Goal: Book appointment/travel/reservation

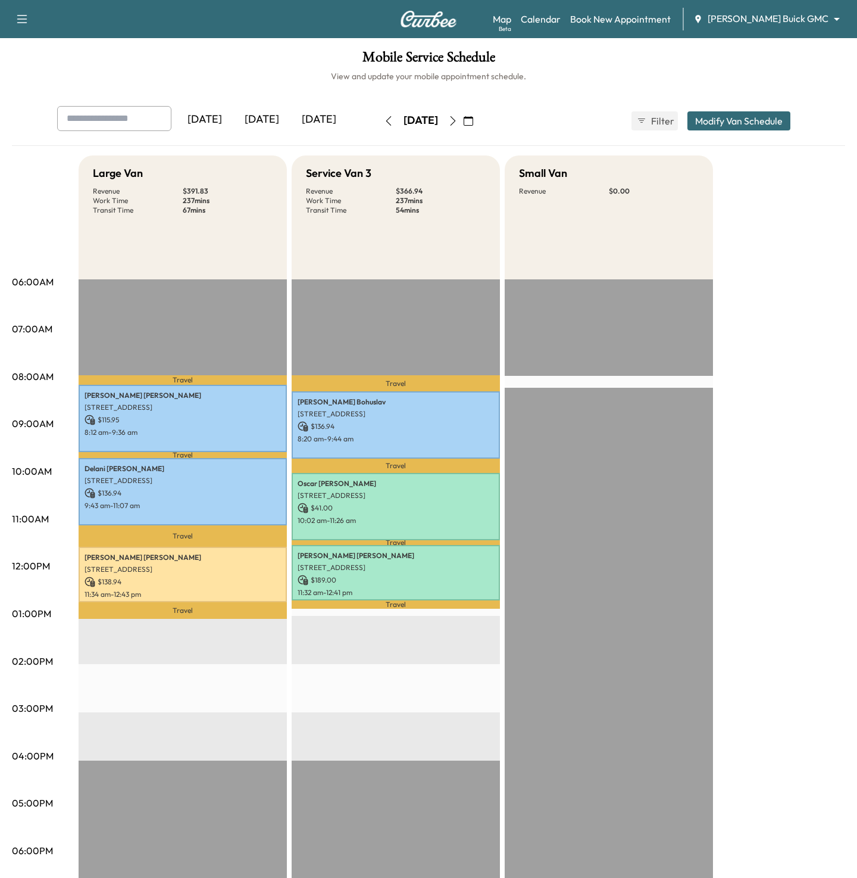
scroll to position [1, 0]
click at [744, 40] on div "Mobile Service Schedule View and update your mobile appointment schedule. [DATE…" at bounding box center [428, 549] width 857 height 1022
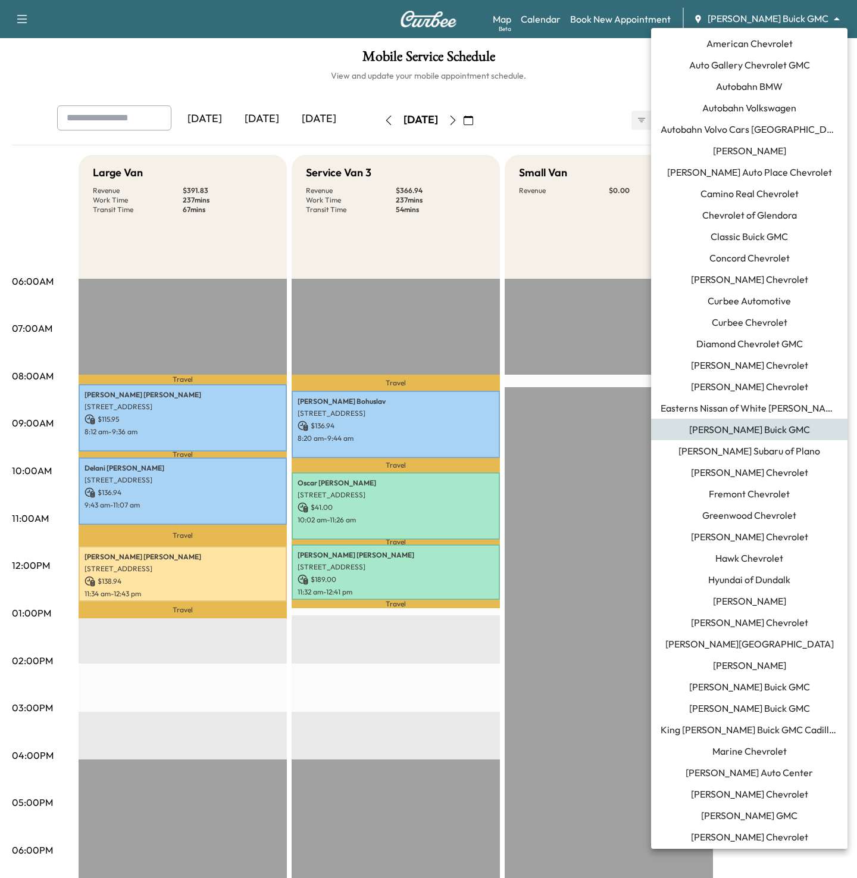
click at [758, 14] on body "Support Log Out Map Beta Calendar Book New Appointment Ewing Buick GMC ********…" at bounding box center [428, 438] width 857 height 878
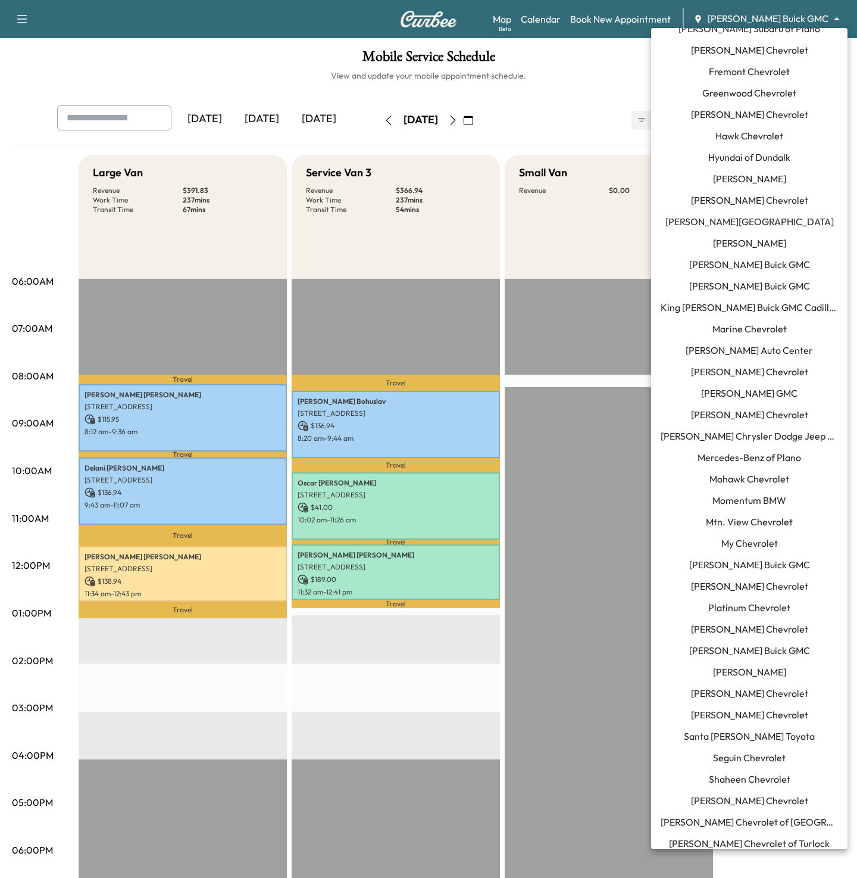
scroll to position [604, 0]
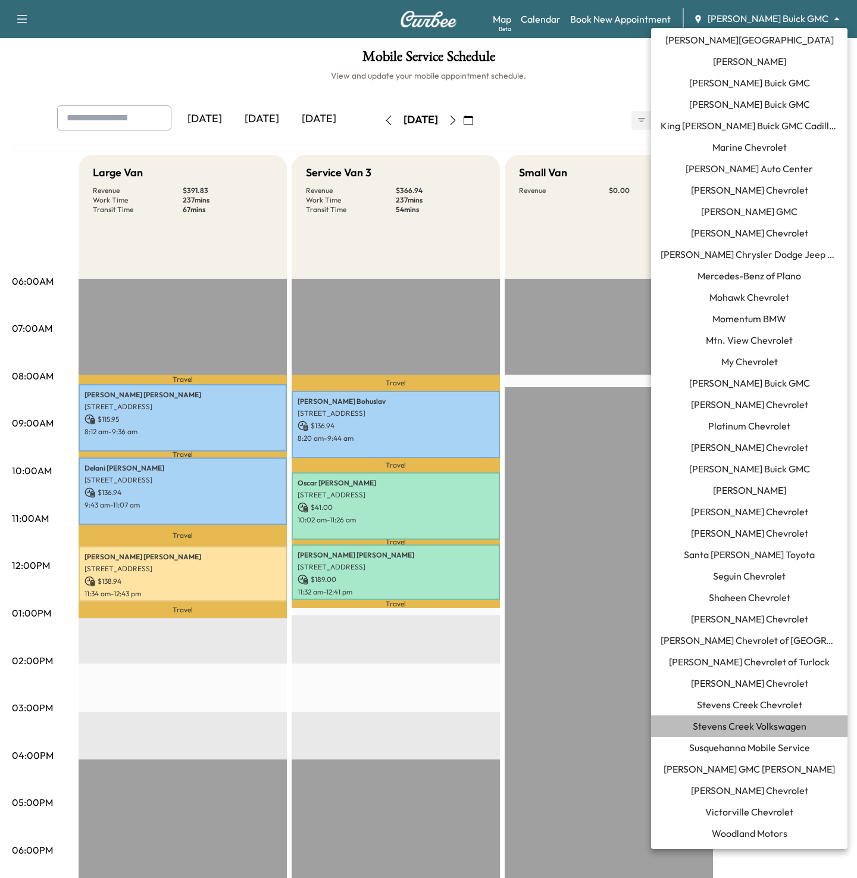
click at [744, 716] on li "Stevens Creek Volkswagen" at bounding box center [749, 725] width 197 height 21
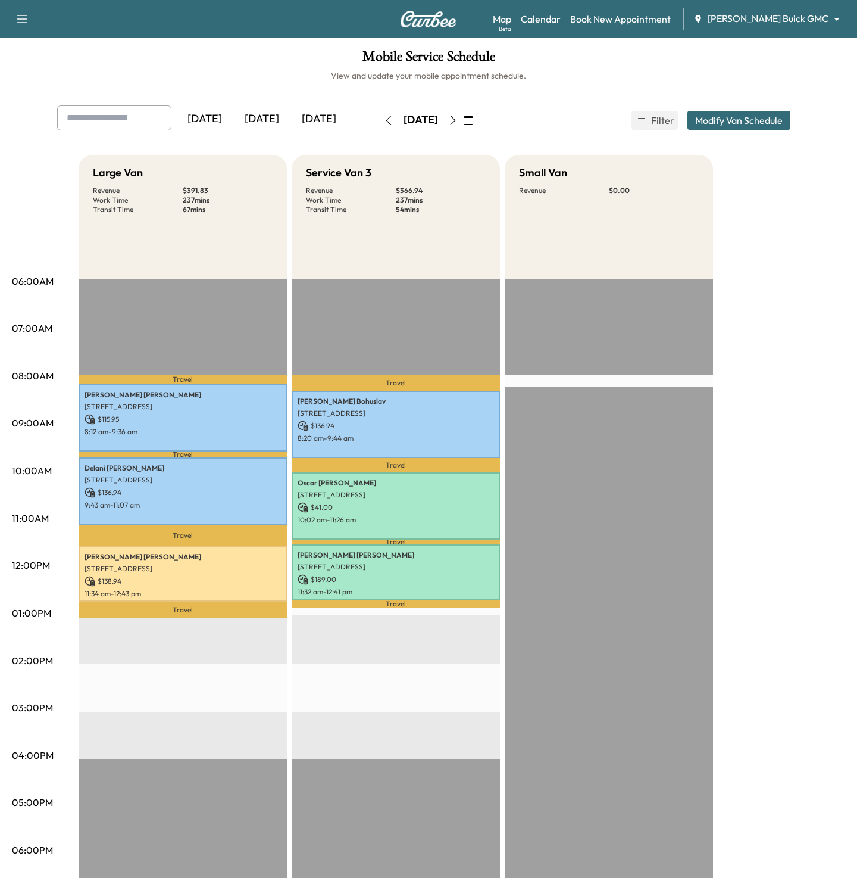
scroll to position [0, 0]
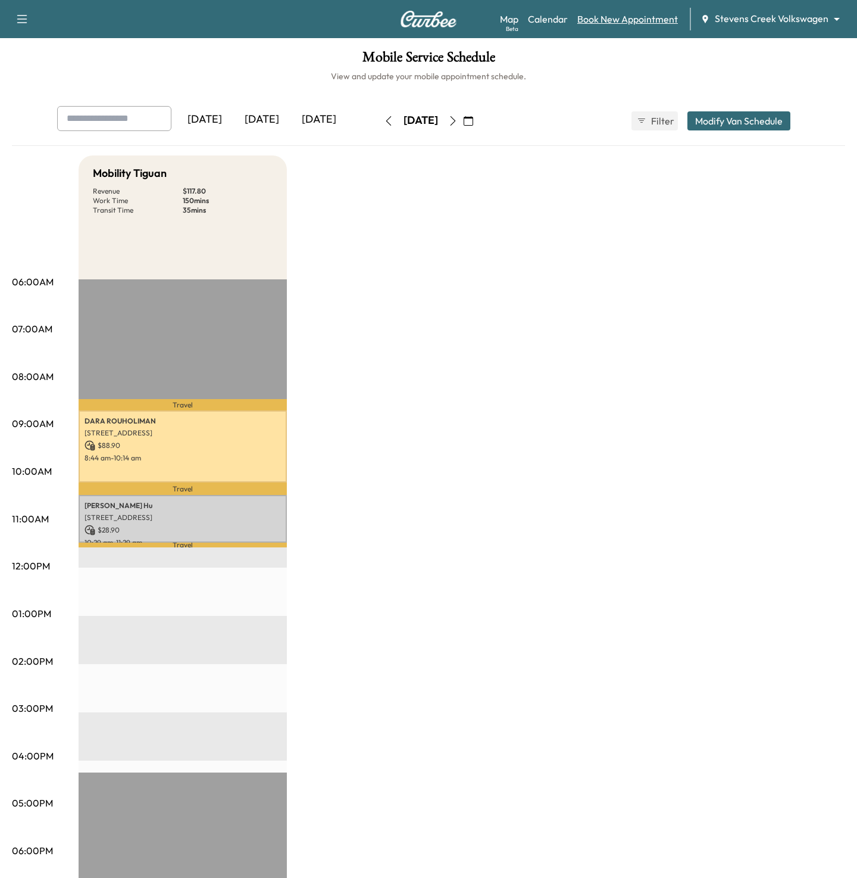
click at [594, 21] on link "Book New Appointment" at bounding box center [628, 19] width 101 height 14
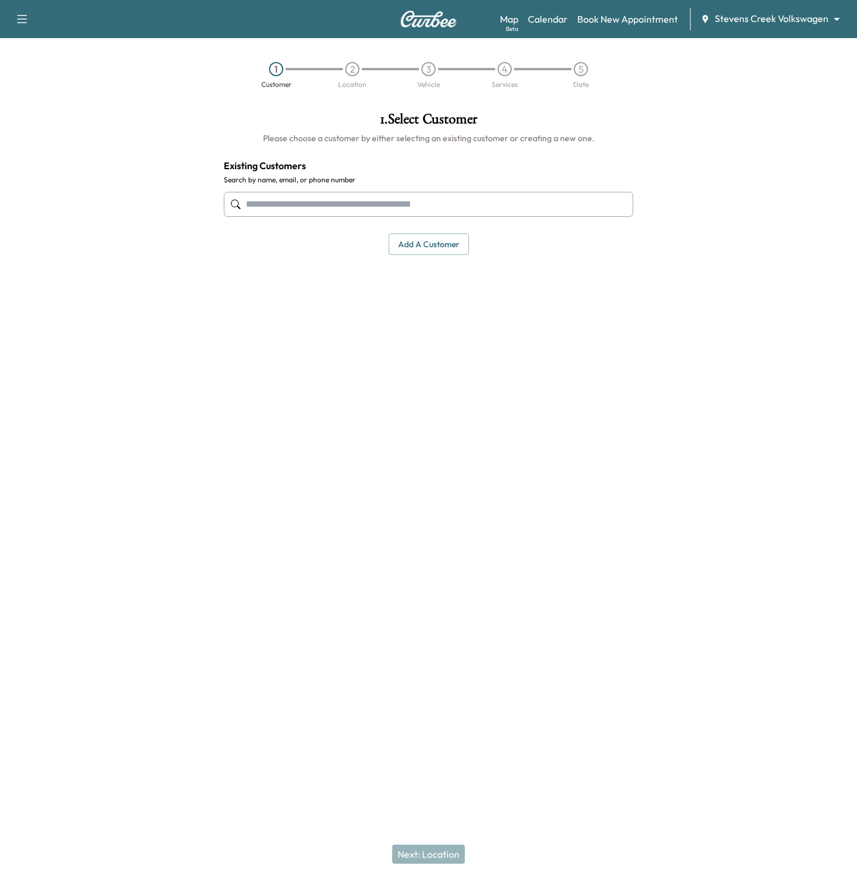
click at [360, 202] on input "text" at bounding box center [429, 204] width 410 height 25
type input "****"
click at [394, 685] on div "Support Log Out Map Beta Calendar Book New Appointment Stevens Creek Volkswagen…" at bounding box center [428, 439] width 857 height 878
click at [419, 242] on button "Add a customer" at bounding box center [429, 244] width 80 height 22
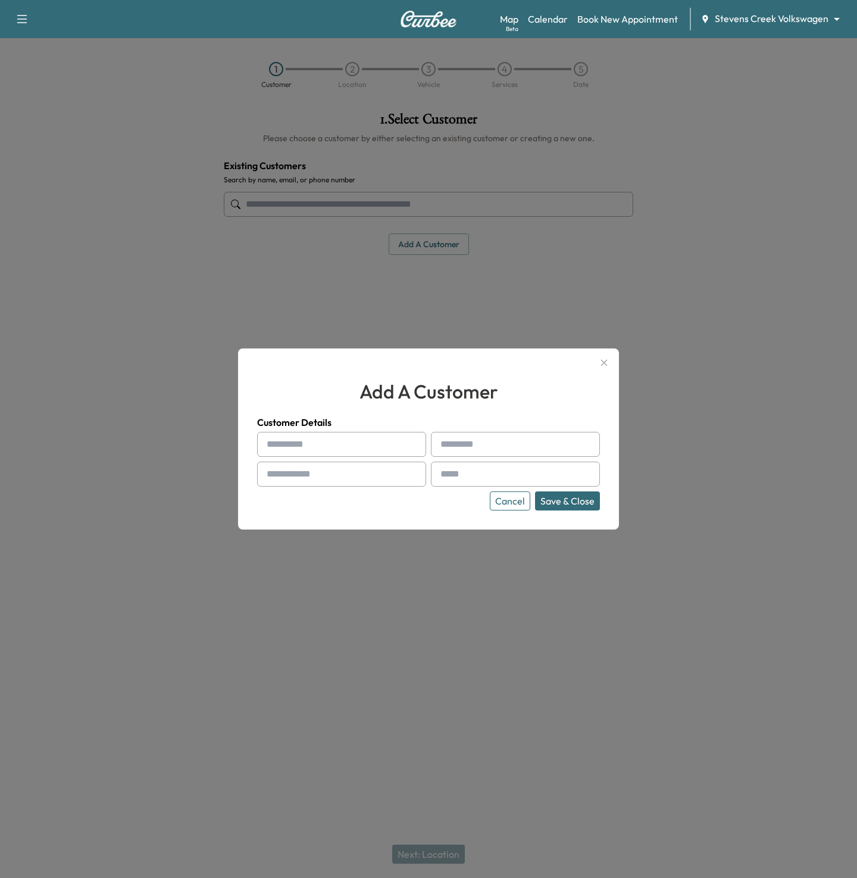
click at [320, 438] on input "text" at bounding box center [341, 444] width 169 height 25
type input "*****"
type input "****"
type input "**********"
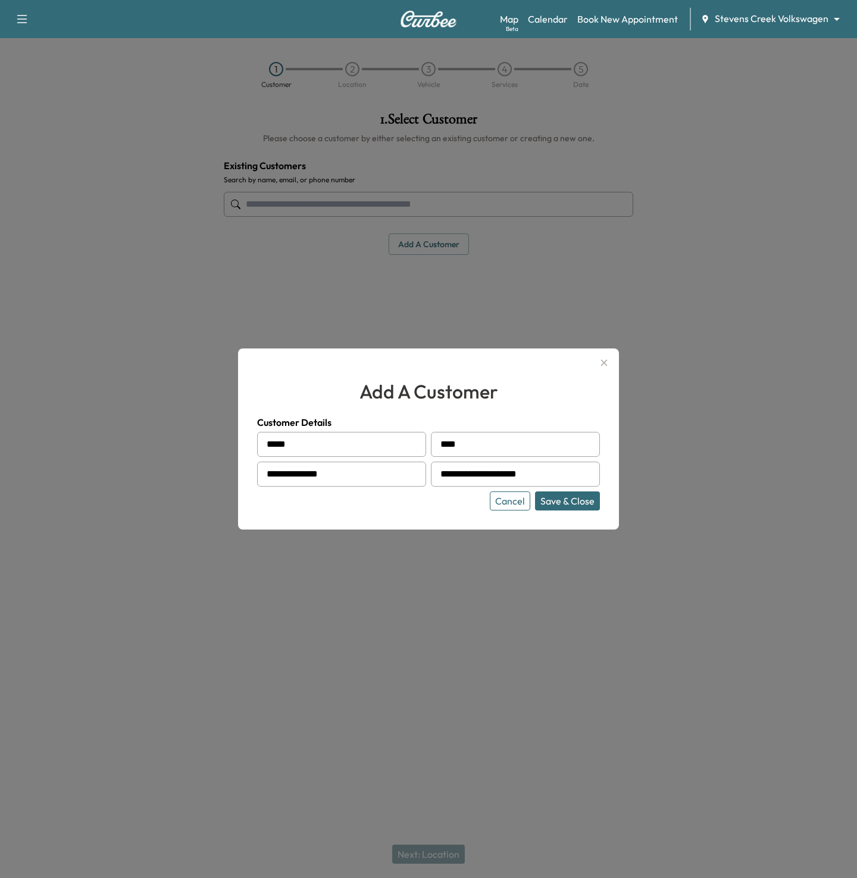
click at [535, 491] on button "Save & Close" at bounding box center [567, 500] width 65 height 19
type input "**********"
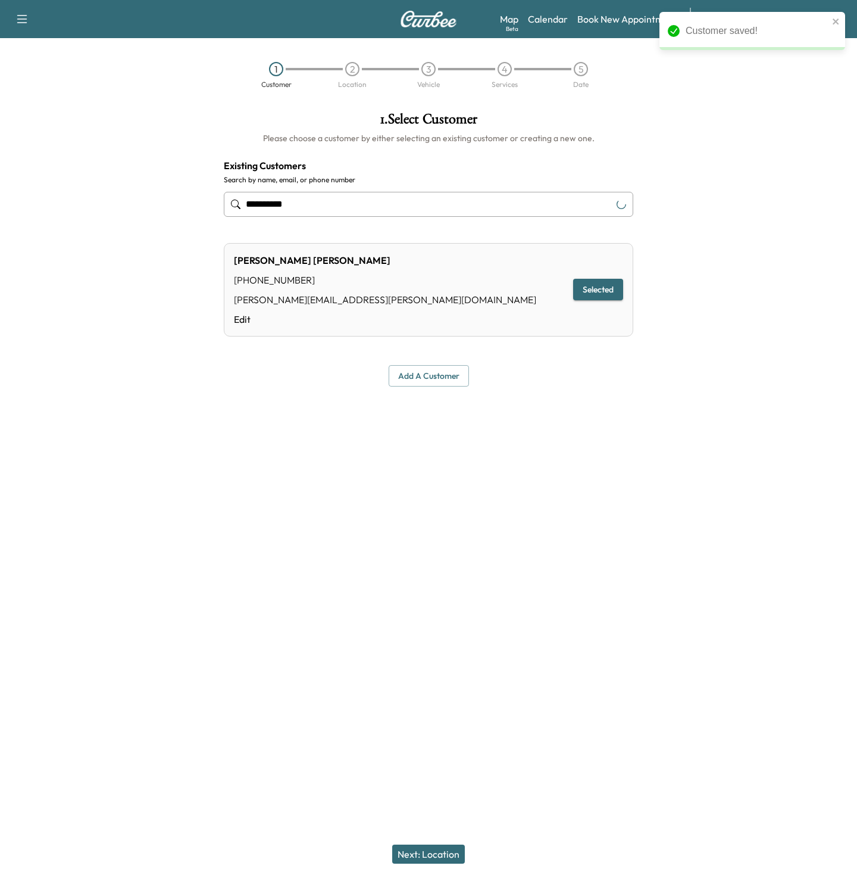
click at [426, 862] on button "Next: Location" at bounding box center [428, 853] width 73 height 19
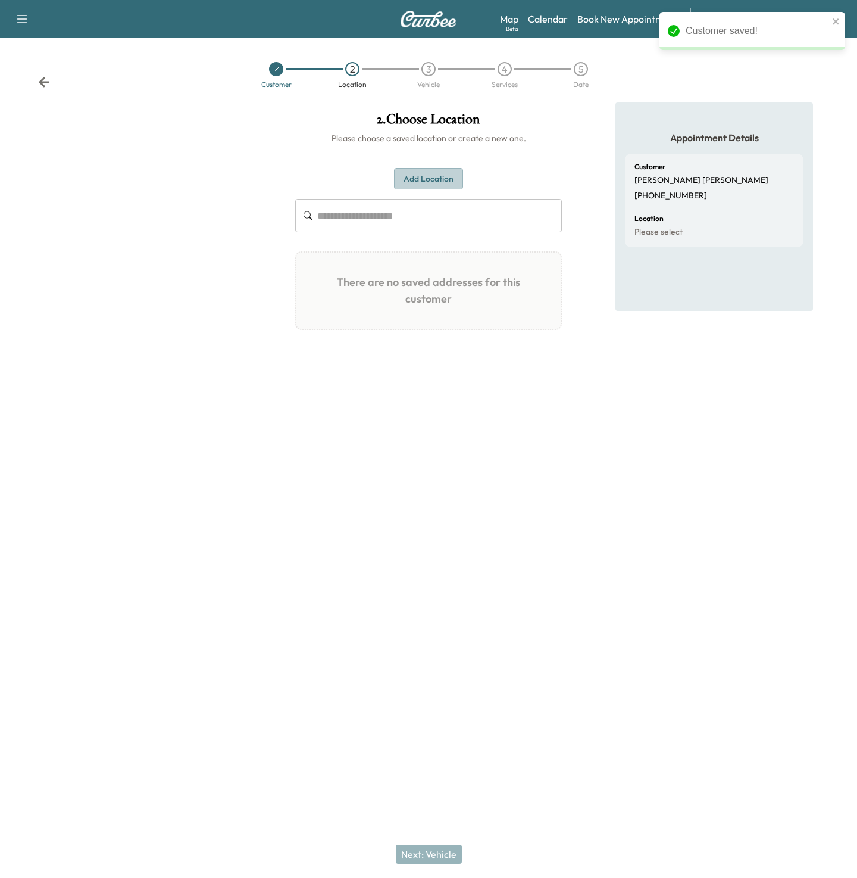
click at [415, 181] on button "Add Location" at bounding box center [428, 179] width 69 height 22
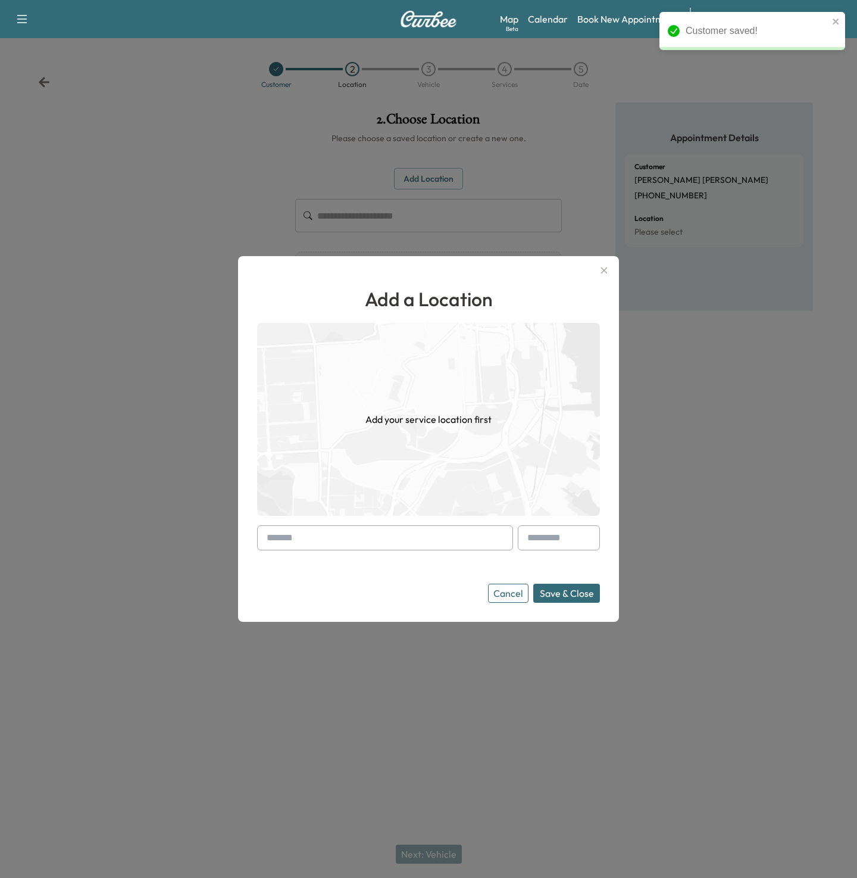
click at [381, 527] on div "Add a Location Add your service location first Cancel Save & Close" at bounding box center [428, 444] width 343 height 318
click at [381, 527] on input "text" at bounding box center [385, 537] width 256 height 25
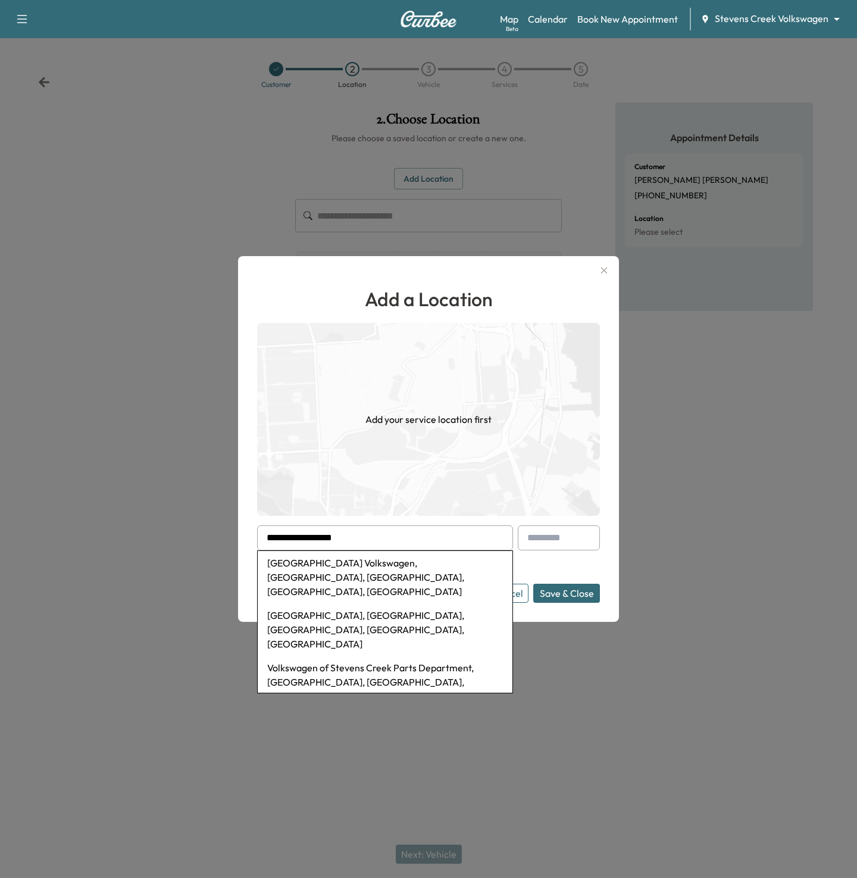
click at [345, 603] on li "Stevens Creek Volkswagen Service Center, Stevens Creek Boulevard, San Jose, CA,…" at bounding box center [385, 629] width 255 height 52
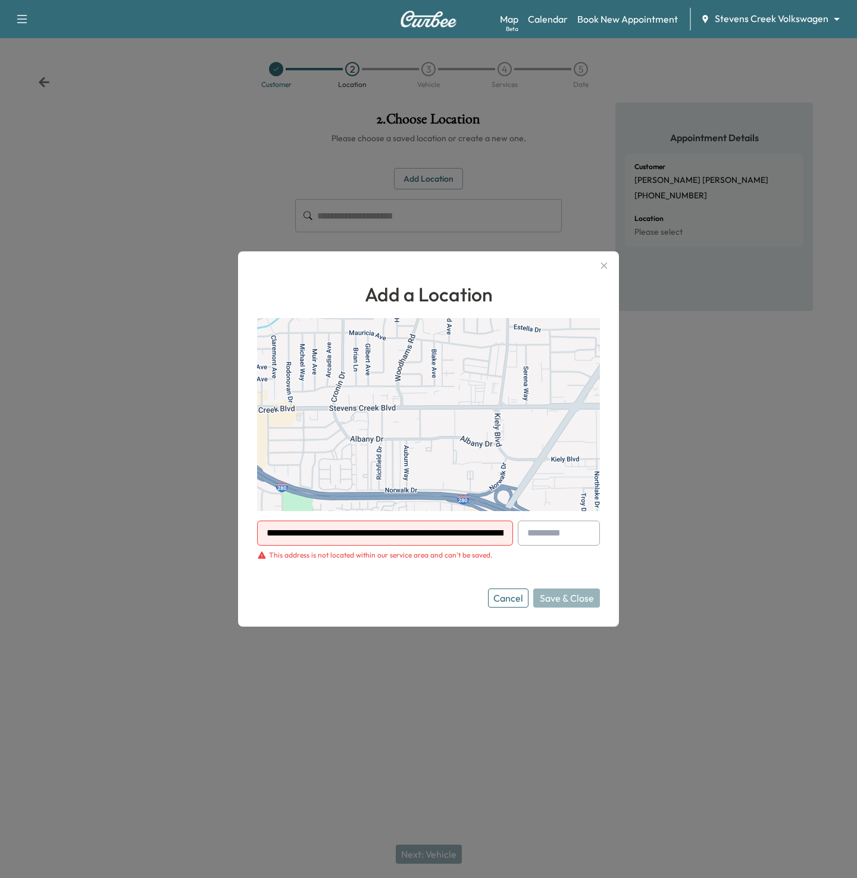
click at [320, 531] on input "**********" at bounding box center [385, 532] width 256 height 25
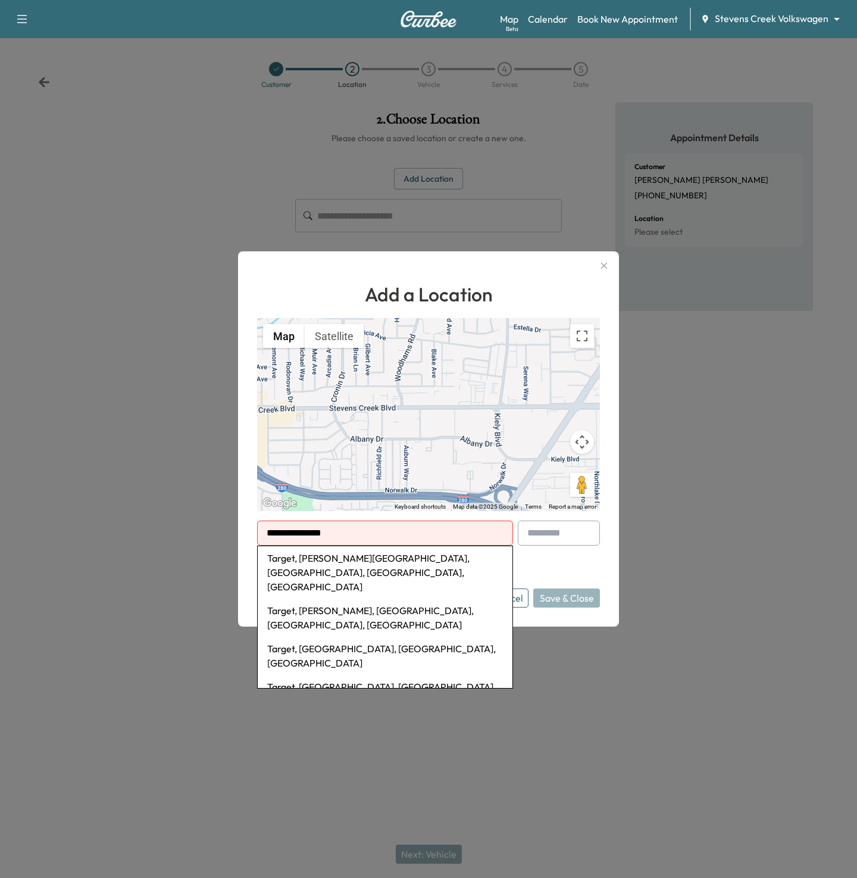
click at [341, 558] on li "Target, Coleman Avenue, San Jose, CA, USA" at bounding box center [385, 572] width 255 height 52
type input "**********"
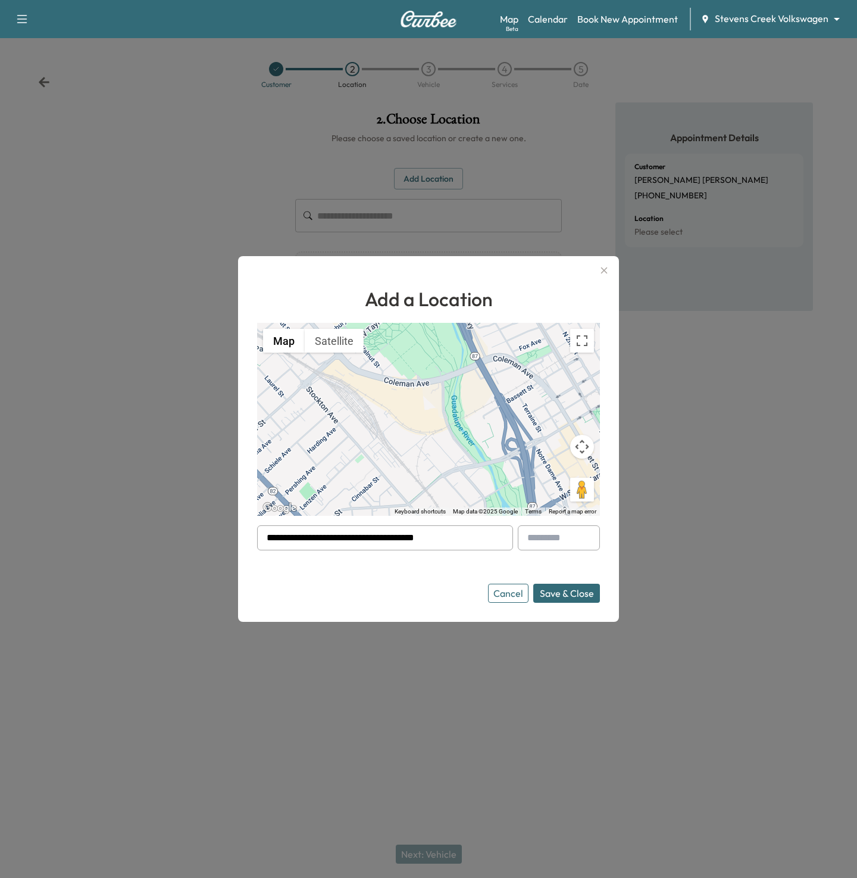
click at [556, 601] on button "Save & Close" at bounding box center [567, 593] width 67 height 19
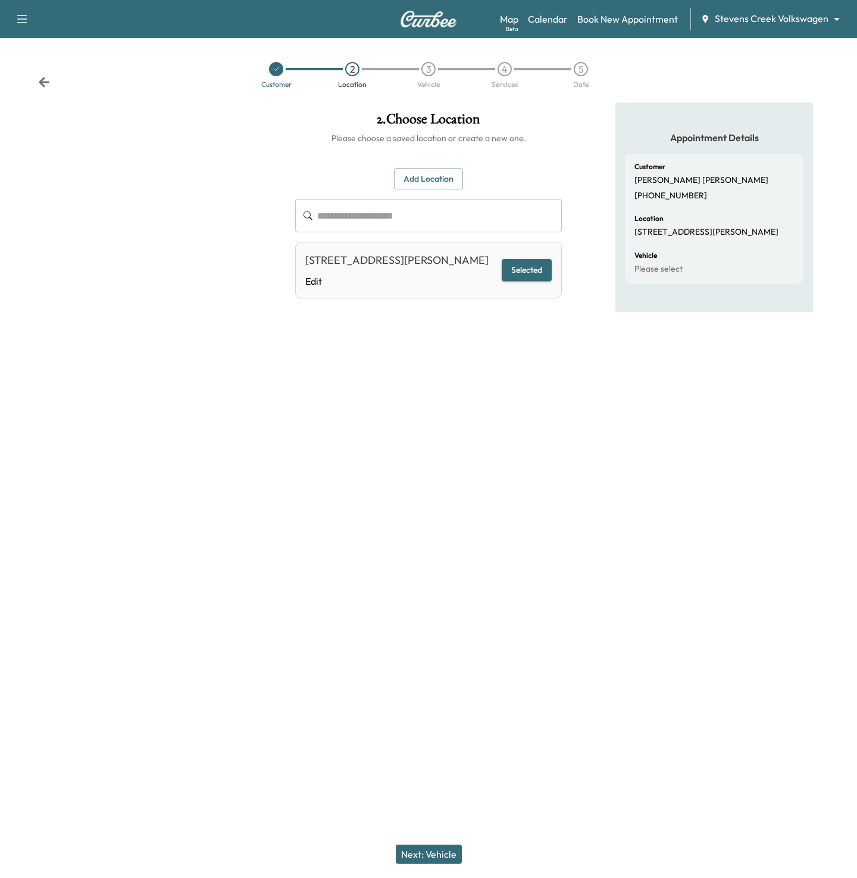
click at [434, 853] on button "Next: Vehicle" at bounding box center [429, 853] width 66 height 19
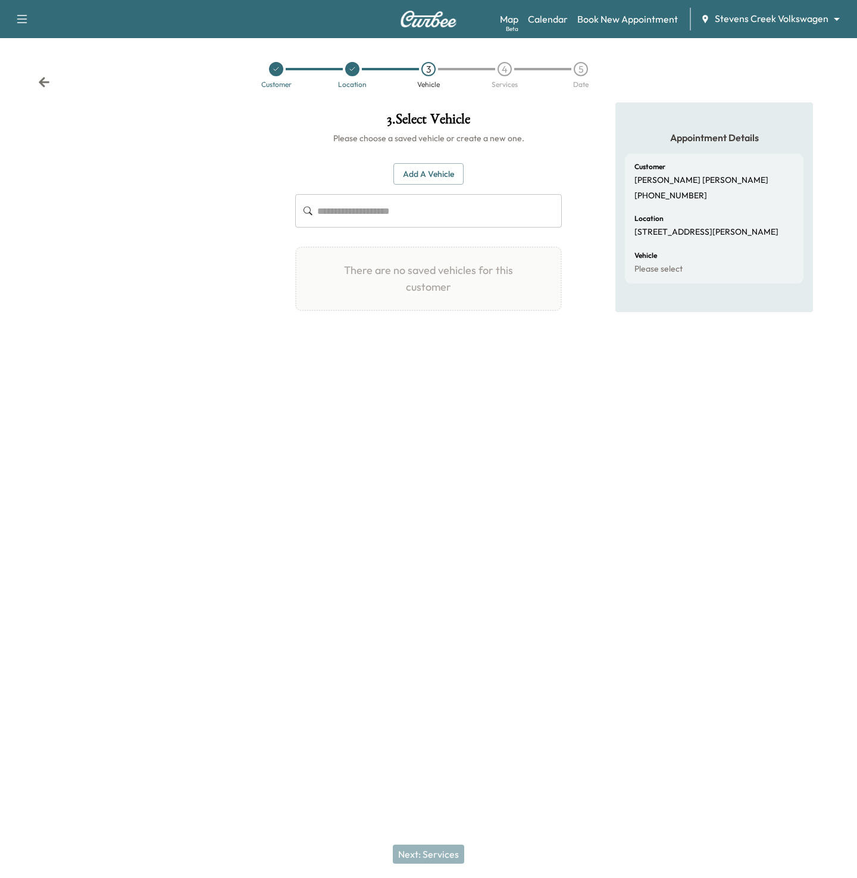
drag, startPoint x: 429, startPoint y: 159, endPoint x: 425, endPoint y: 166, distance: 8.6
click at [428, 162] on div "Add a Vehicle ​ There are no saved vehicles for this customer Add a Vehicle Veh…" at bounding box center [428, 237] width 267 height 186
click at [423, 167] on button "Add a Vehicle" at bounding box center [429, 174] width 70 height 22
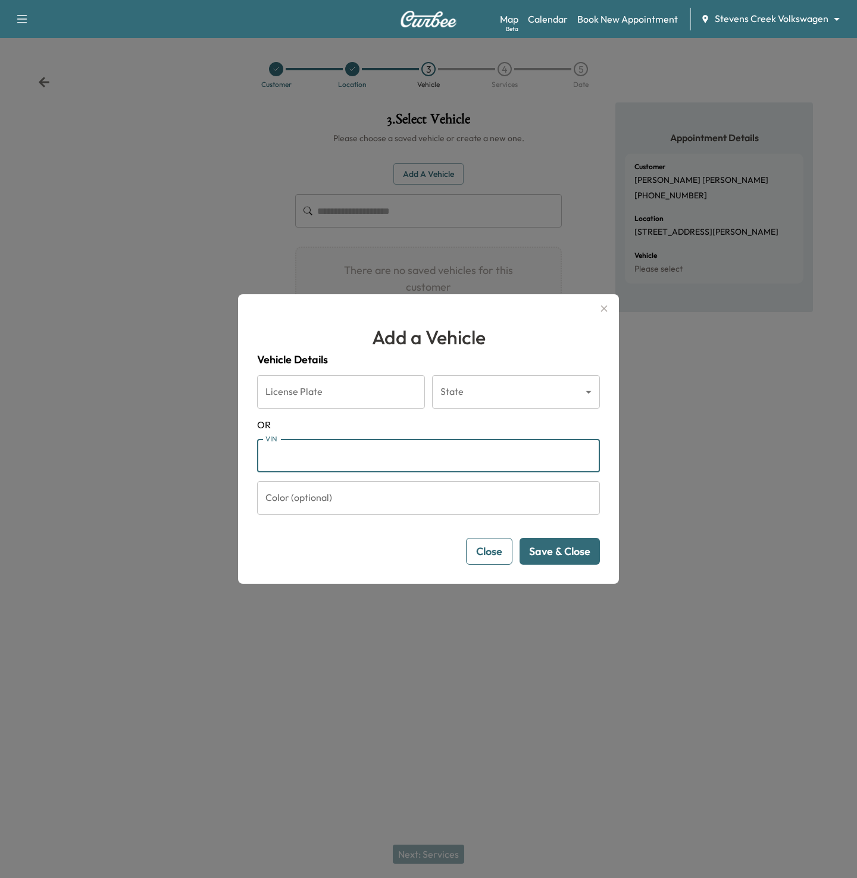
click at [294, 452] on input "VIN" at bounding box center [428, 455] width 343 height 33
paste input "**********"
type input "**********"
click at [566, 554] on button "Save & Close" at bounding box center [560, 551] width 80 height 27
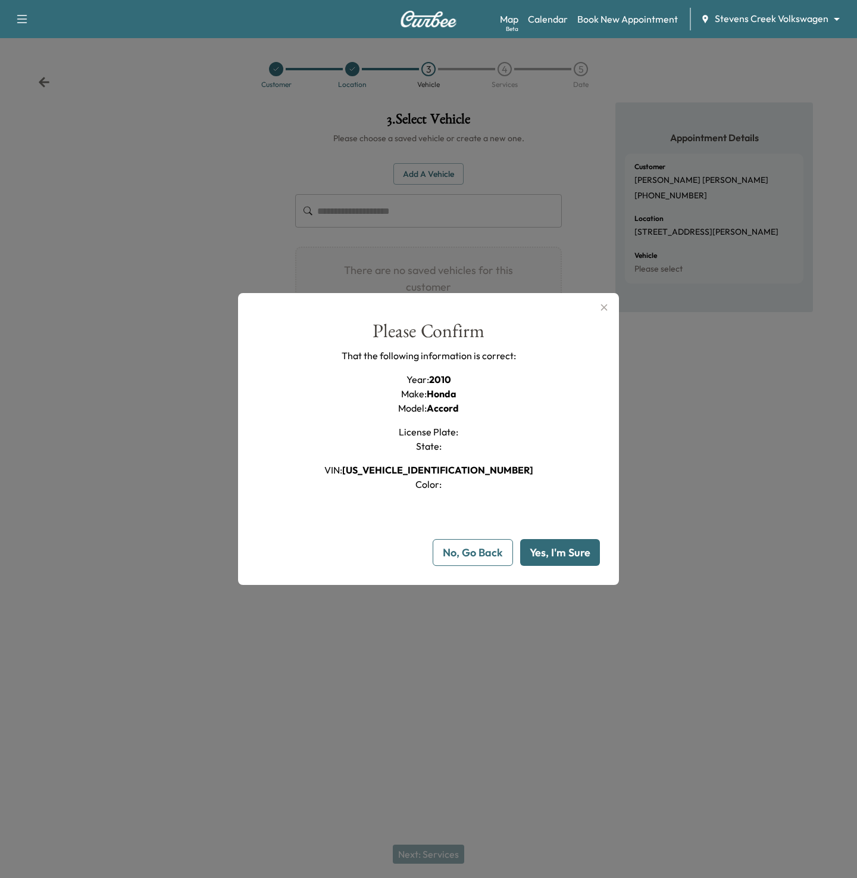
click at [558, 537] on div "Please Confirm That the following information is correct: Year : 2010 Make : Ho…" at bounding box center [428, 444] width 343 height 244
click at [557, 545] on button "Yes, I'm Sure" at bounding box center [560, 552] width 80 height 27
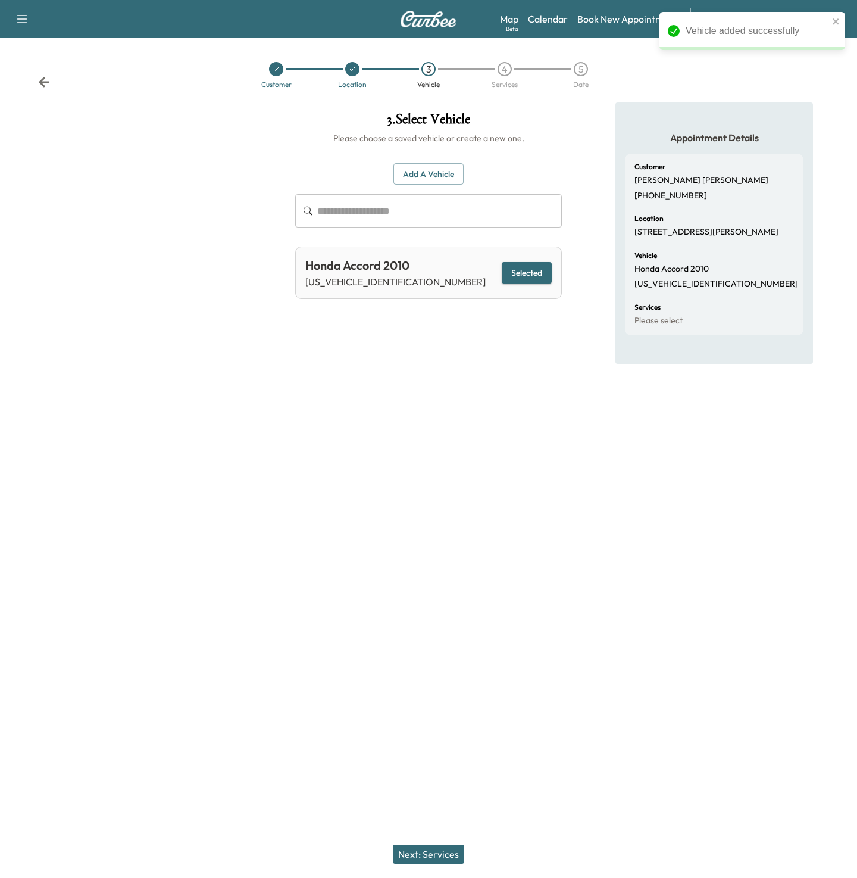
click at [419, 853] on button "Next: Services" at bounding box center [428, 853] width 71 height 19
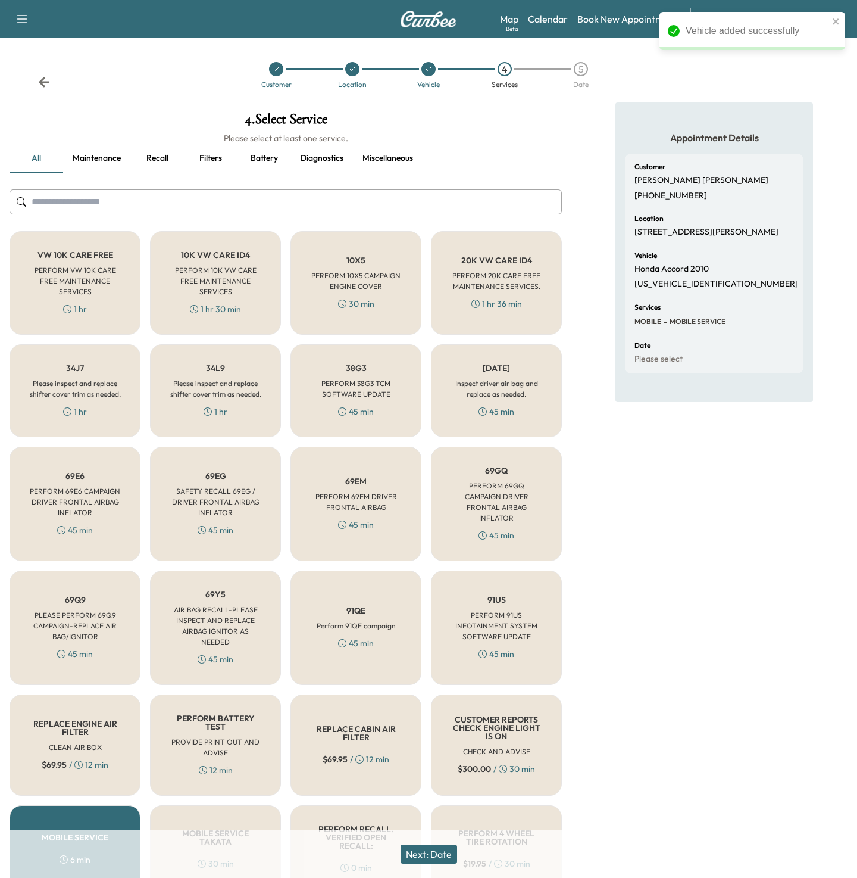
click at [355, 288] on h6 "PERFORM 10X5 CAMPAIGN ENGINE COVER" at bounding box center [356, 280] width 92 height 21
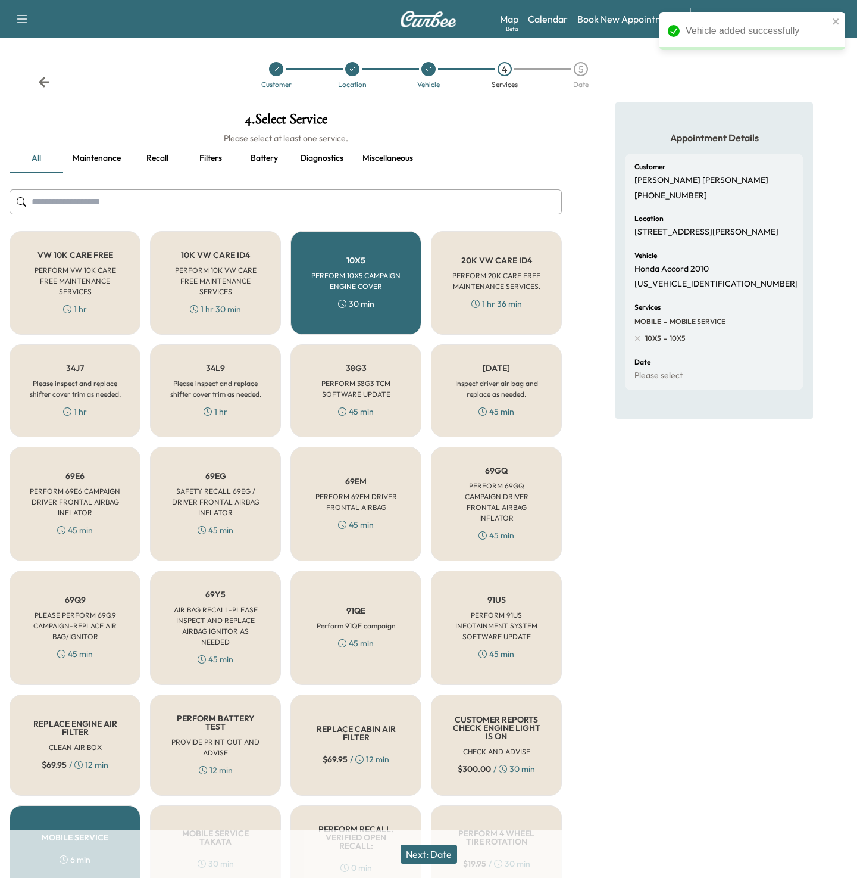
click at [407, 852] on button "Next: Date" at bounding box center [429, 853] width 57 height 19
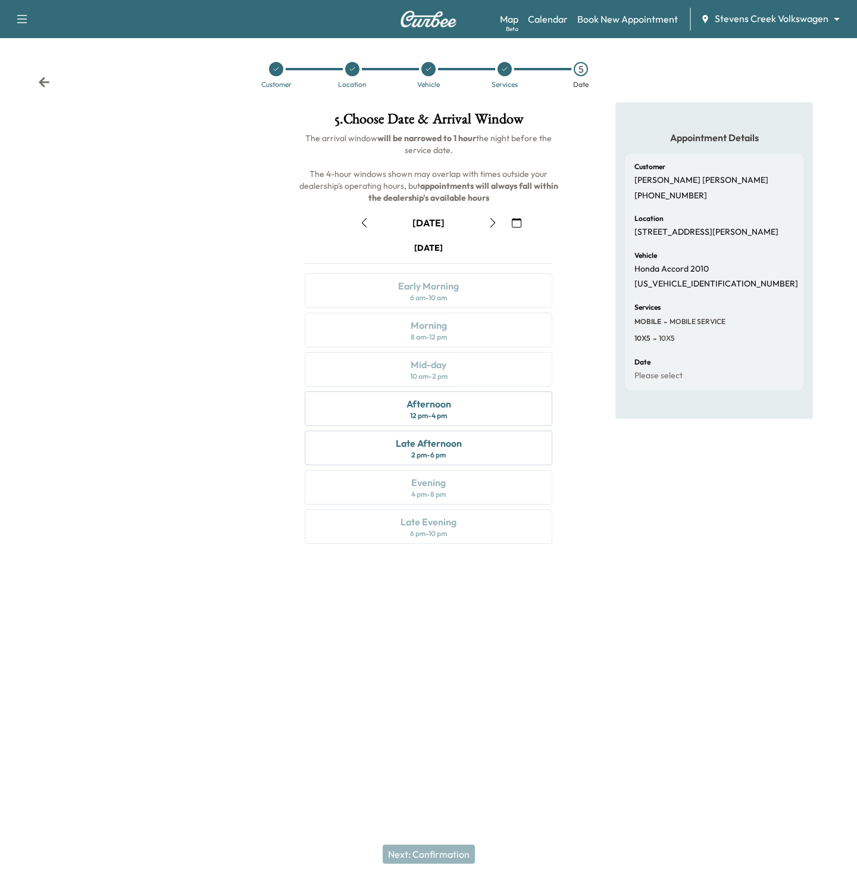
click at [514, 224] on icon "button" at bounding box center [517, 223] width 10 height 10
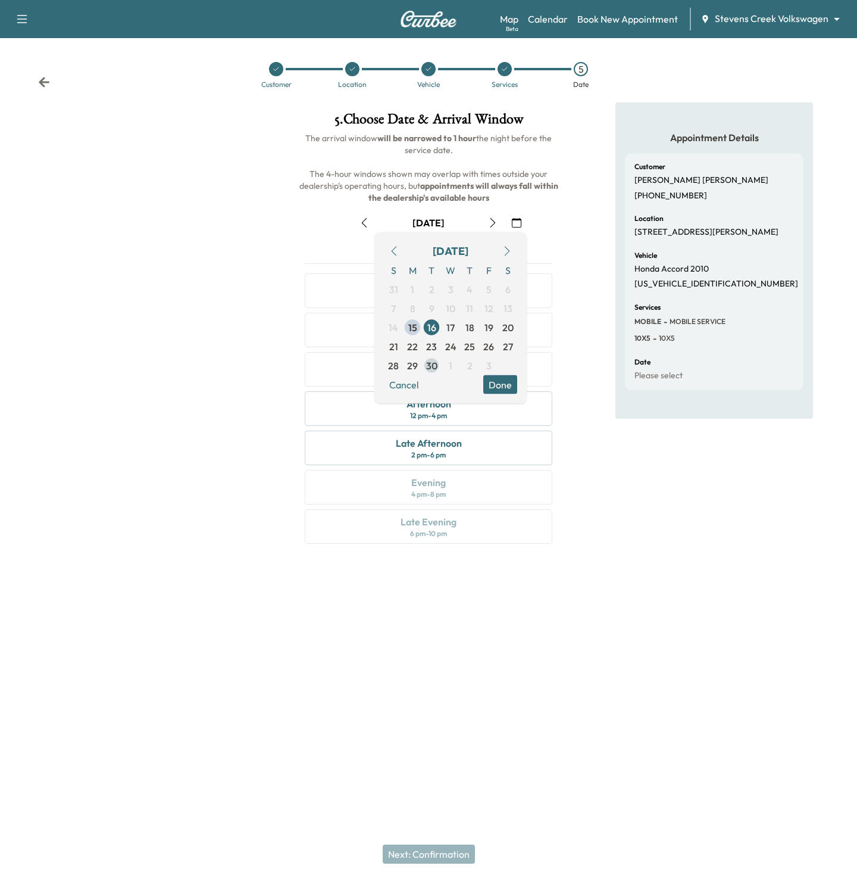
click at [432, 358] on span "30" at bounding box center [431, 365] width 11 height 14
click at [496, 385] on button "Done" at bounding box center [501, 384] width 34 height 19
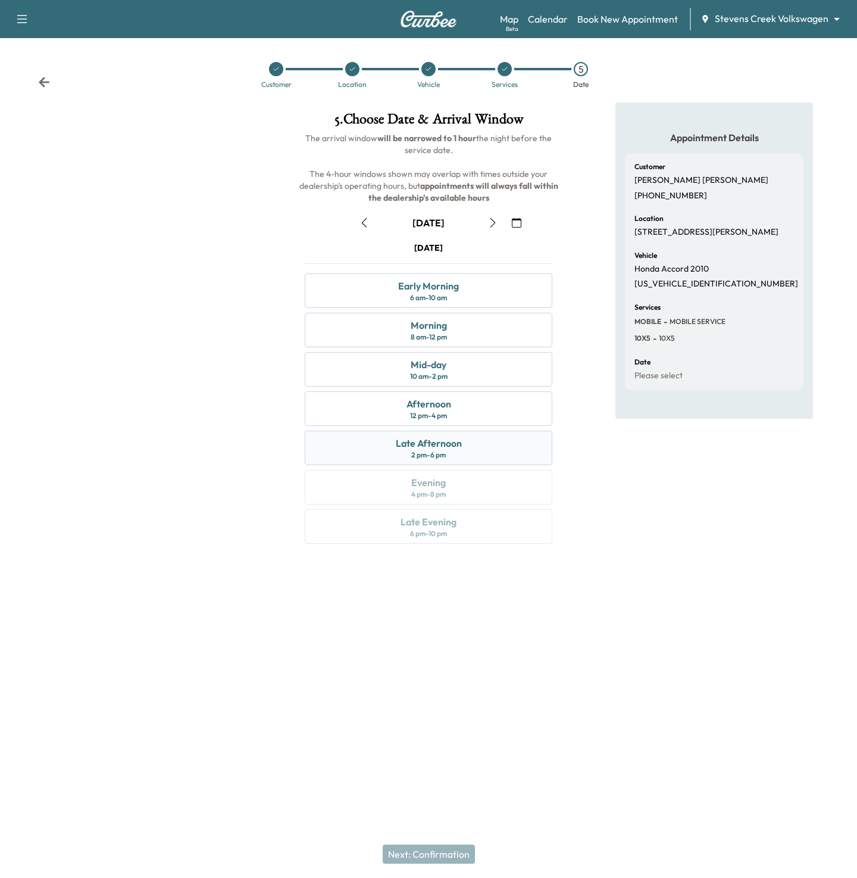
click at [460, 453] on div "Late Afternoon 2 pm - 6 pm" at bounding box center [429, 448] width 248 height 35
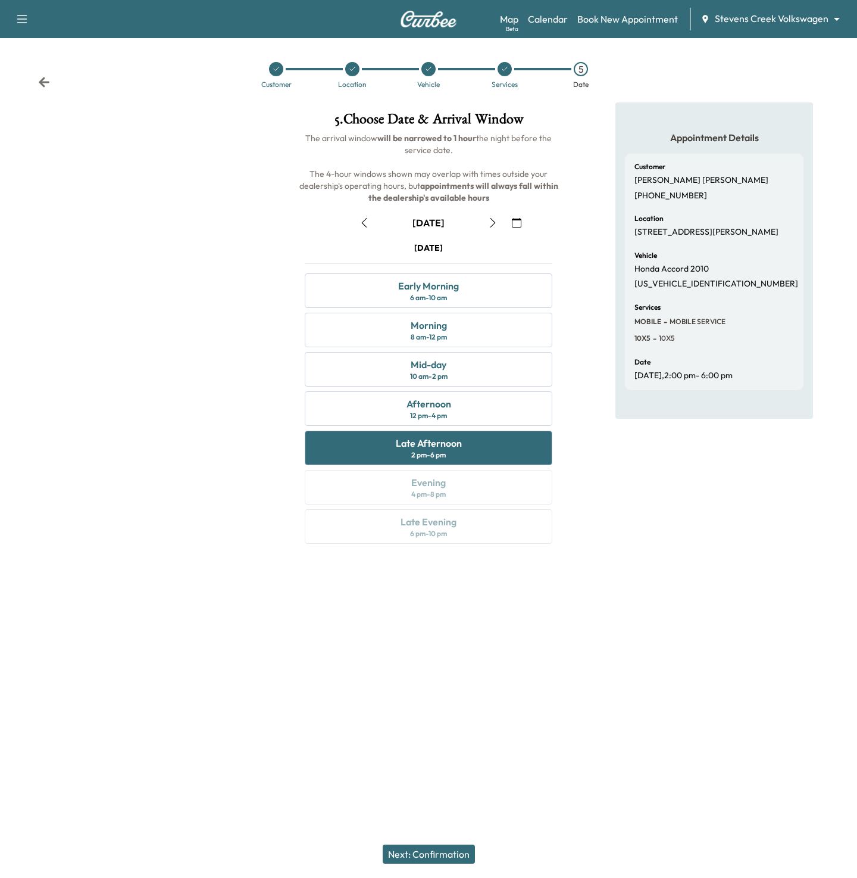
click at [425, 852] on button "Next: Confirmation" at bounding box center [429, 853] width 92 height 19
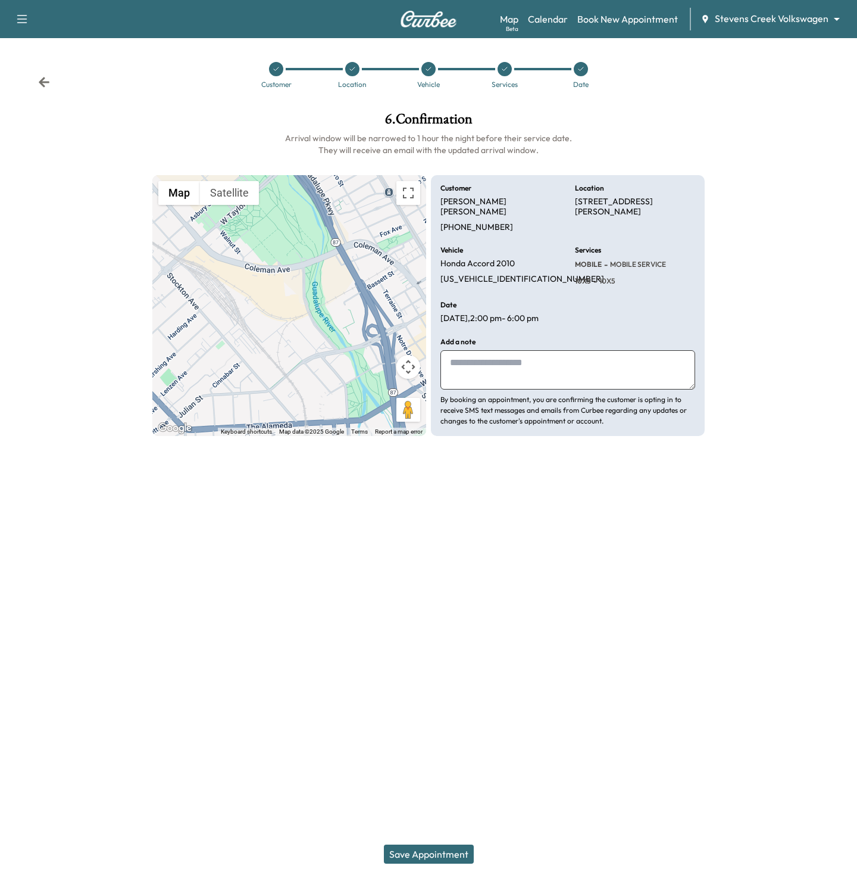
click at [425, 853] on button "Save Appointment" at bounding box center [429, 853] width 90 height 19
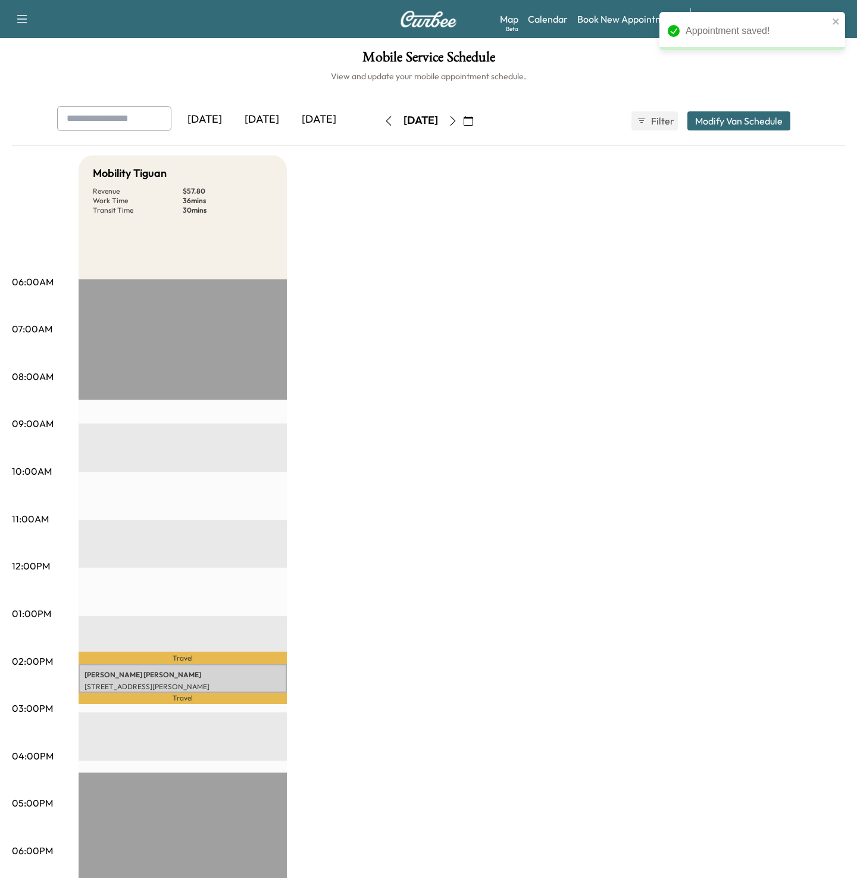
click at [222, 663] on p "Travel" at bounding box center [183, 657] width 208 height 12
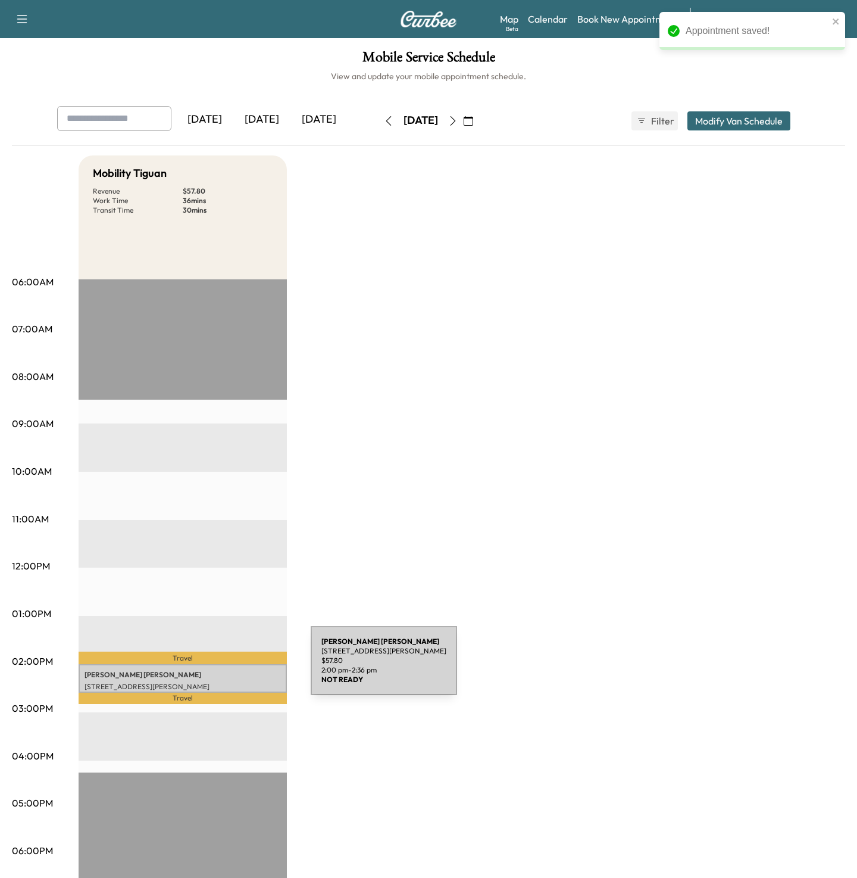
click at [222, 668] on div "Chris Mudd 533 Coleman Ave, San Jose, CA 95110, USA $ 57.80 2:00 pm - 2:36 pm" at bounding box center [183, 678] width 208 height 29
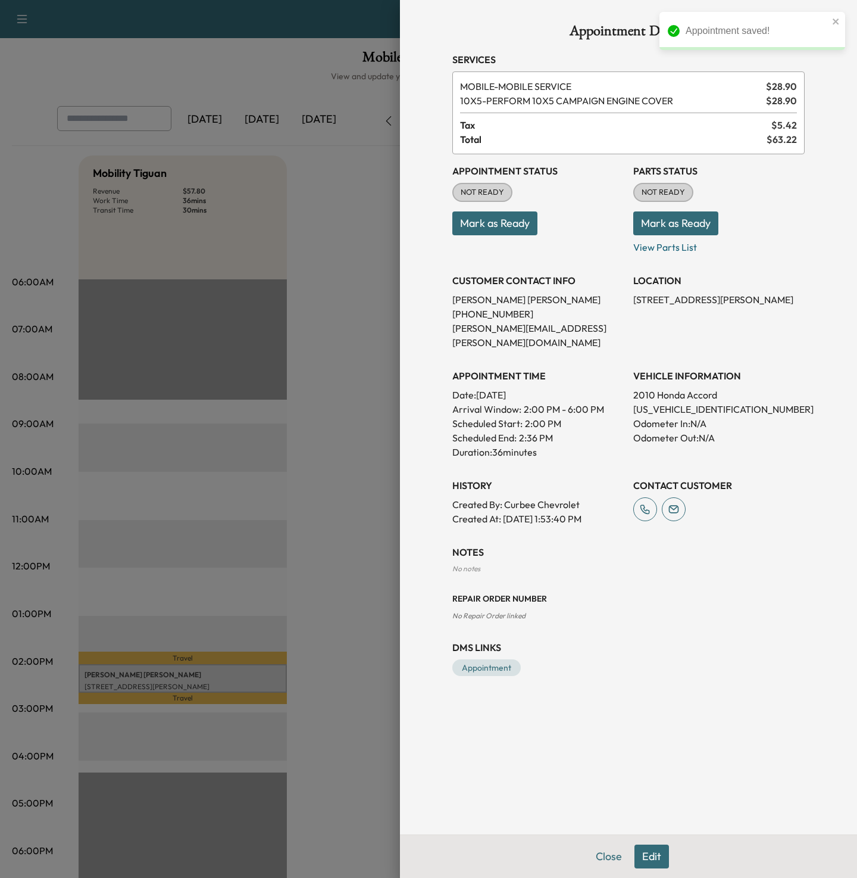
click at [667, 850] on button "Edit" at bounding box center [652, 856] width 35 height 24
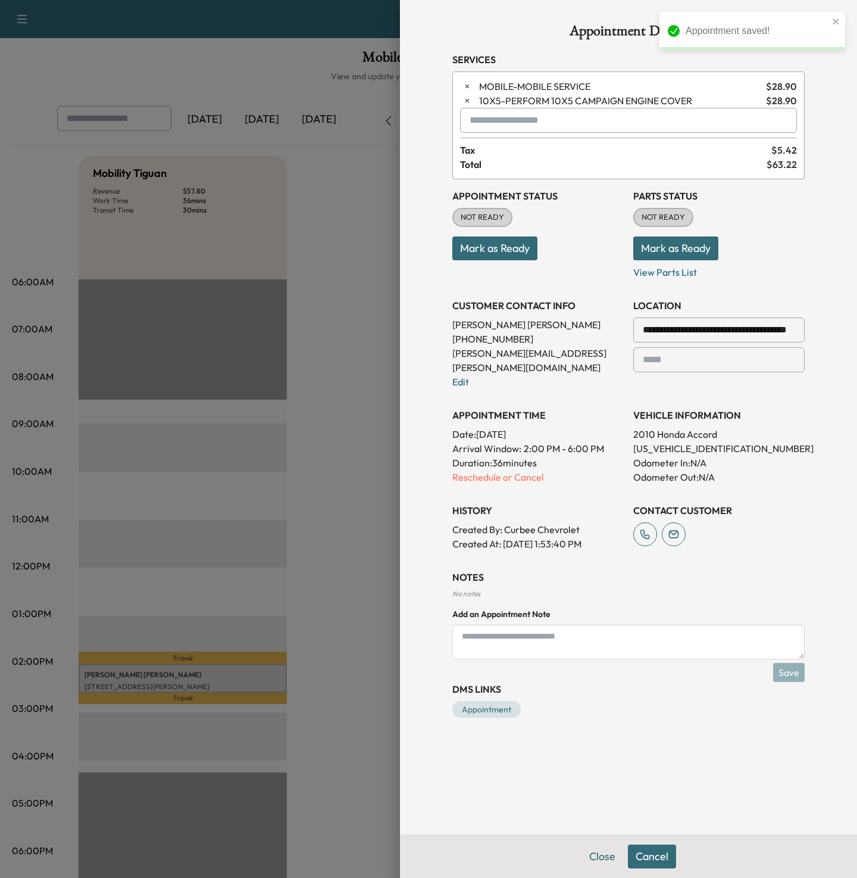
click at [660, 847] on button "Cancel" at bounding box center [652, 856] width 48 height 24
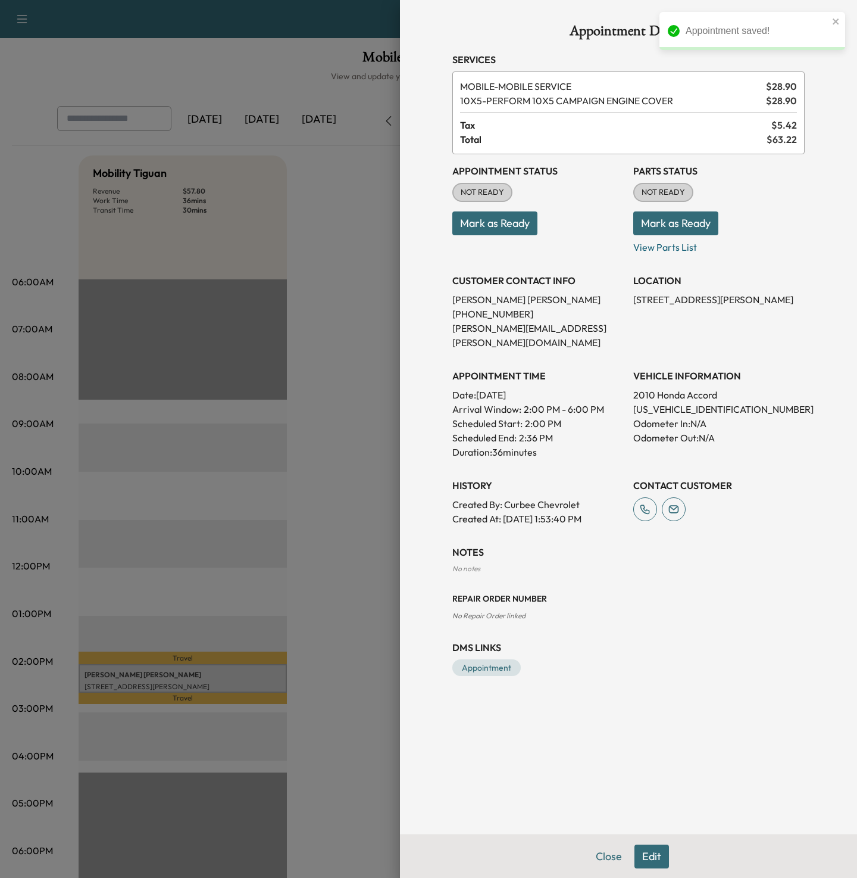
click at [647, 843] on div "Close Edit" at bounding box center [628, 855] width 457 height 43
click at [647, 851] on button "Edit" at bounding box center [652, 856] width 35 height 24
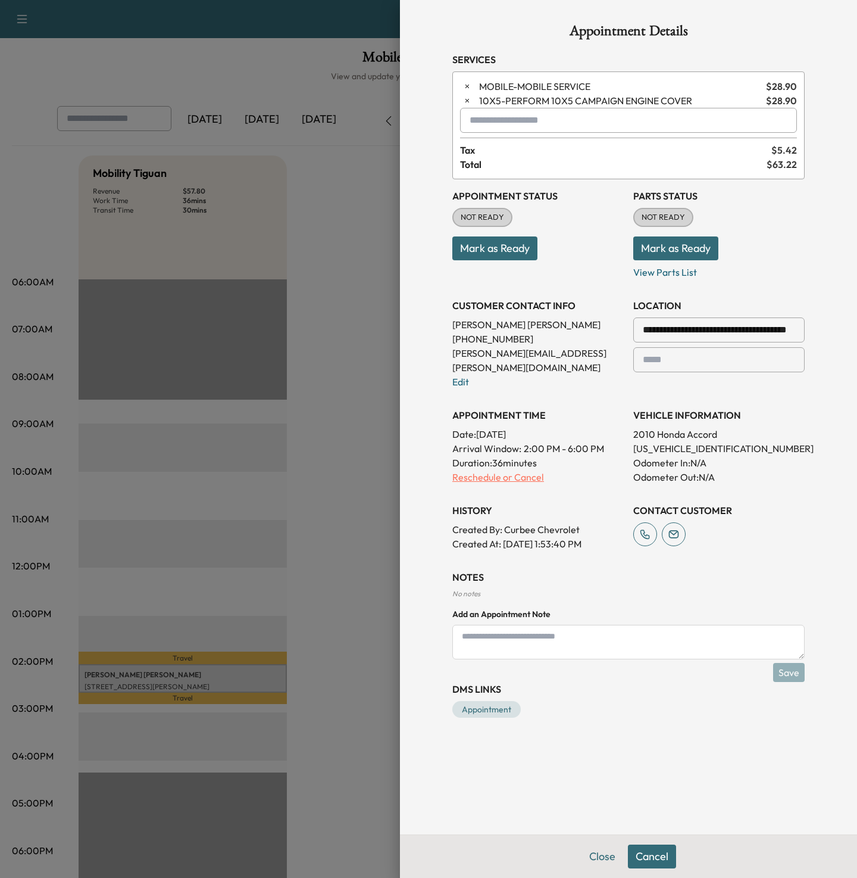
click at [479, 470] on p "Reschedule or Cancel" at bounding box center [538, 477] width 171 height 14
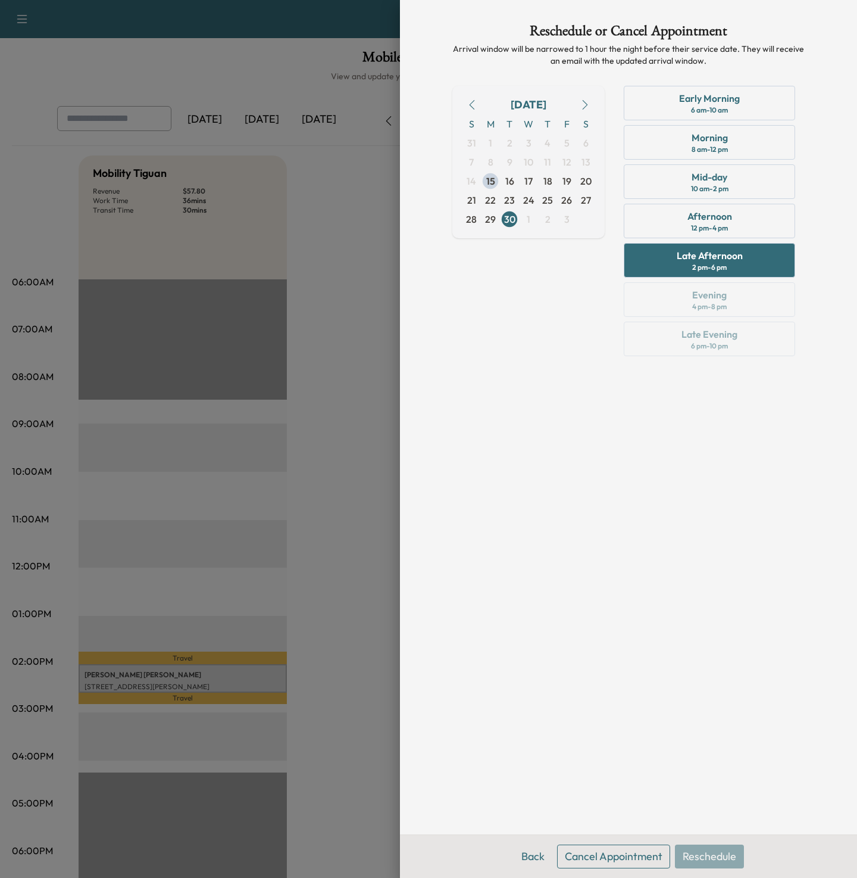
click at [592, 856] on button "Cancel Appointment" at bounding box center [613, 856] width 113 height 24
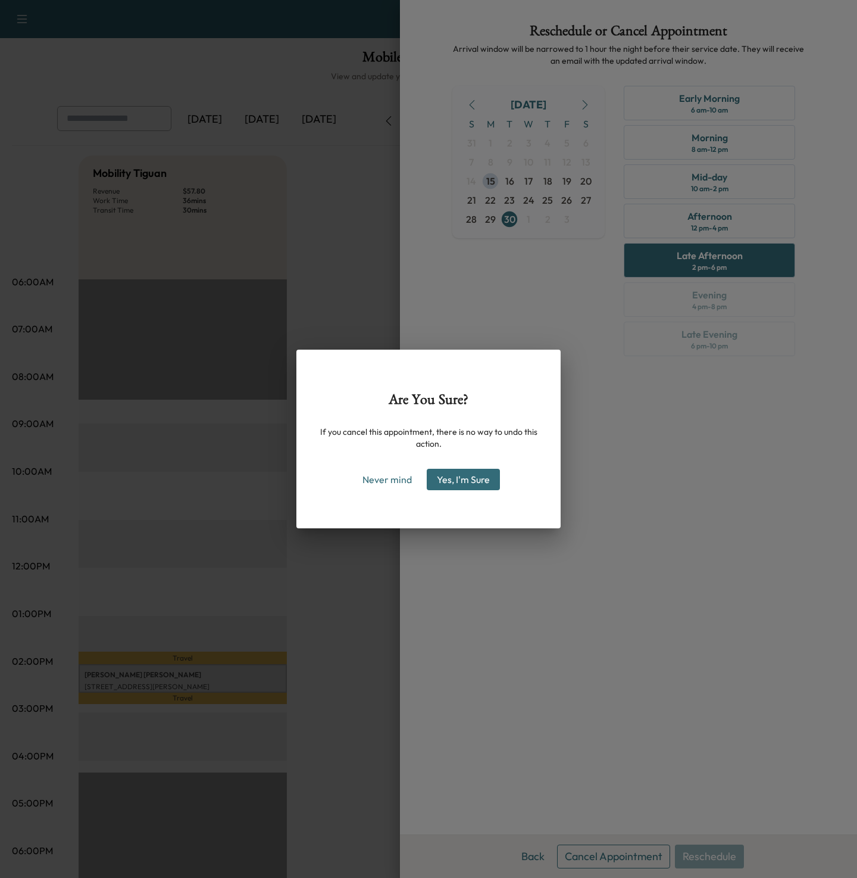
click at [448, 486] on button "Yes, I'm Sure" at bounding box center [463, 479] width 73 height 21
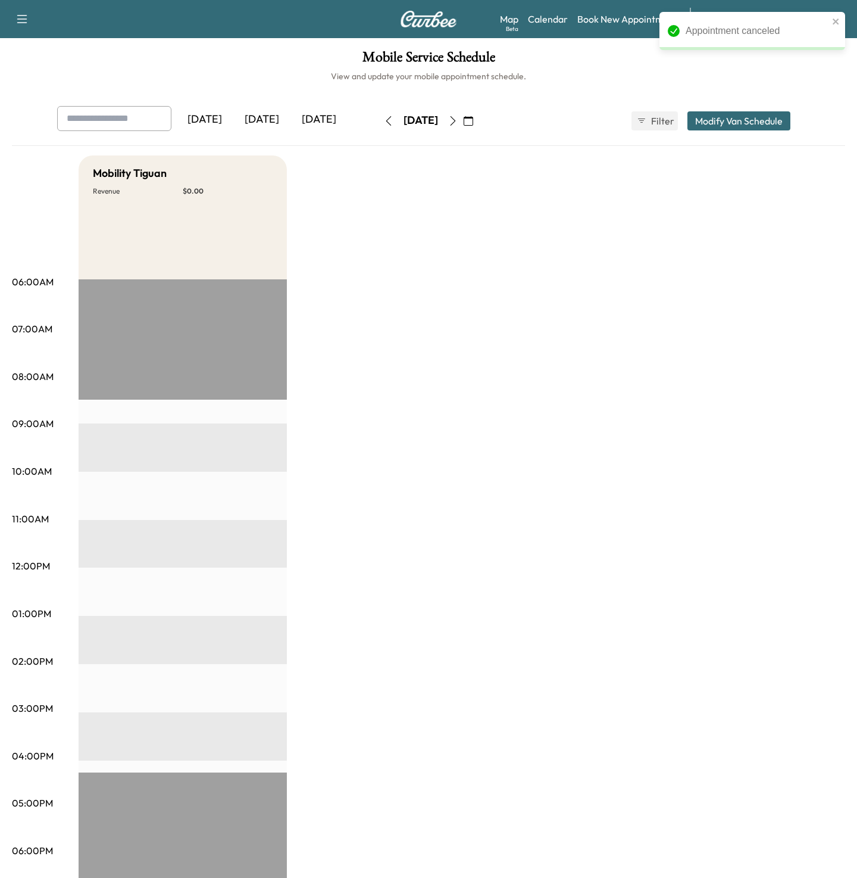
click at [599, 244] on div "Mobility Tiguan Revenue $ 0.00 EST Start" at bounding box center [462, 601] width 767 height 893
click at [581, 285] on div "Mobility Tiguan Revenue $ 0.00 EST Start" at bounding box center [462, 601] width 767 height 893
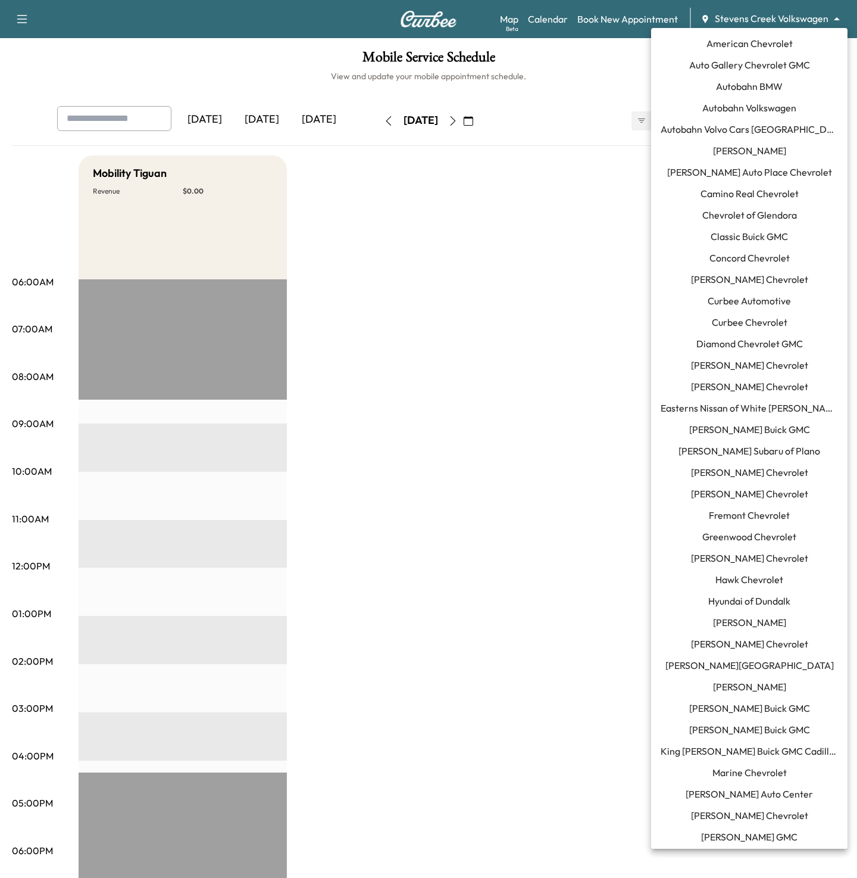
click at [746, 17] on body "Support Log Out Map Beta Calendar Book New Appointment Stevens Creek Volkswagen…" at bounding box center [428, 439] width 857 height 878
click at [735, 489] on span "[PERSON_NAME] Chevrolet" at bounding box center [749, 494] width 117 height 14
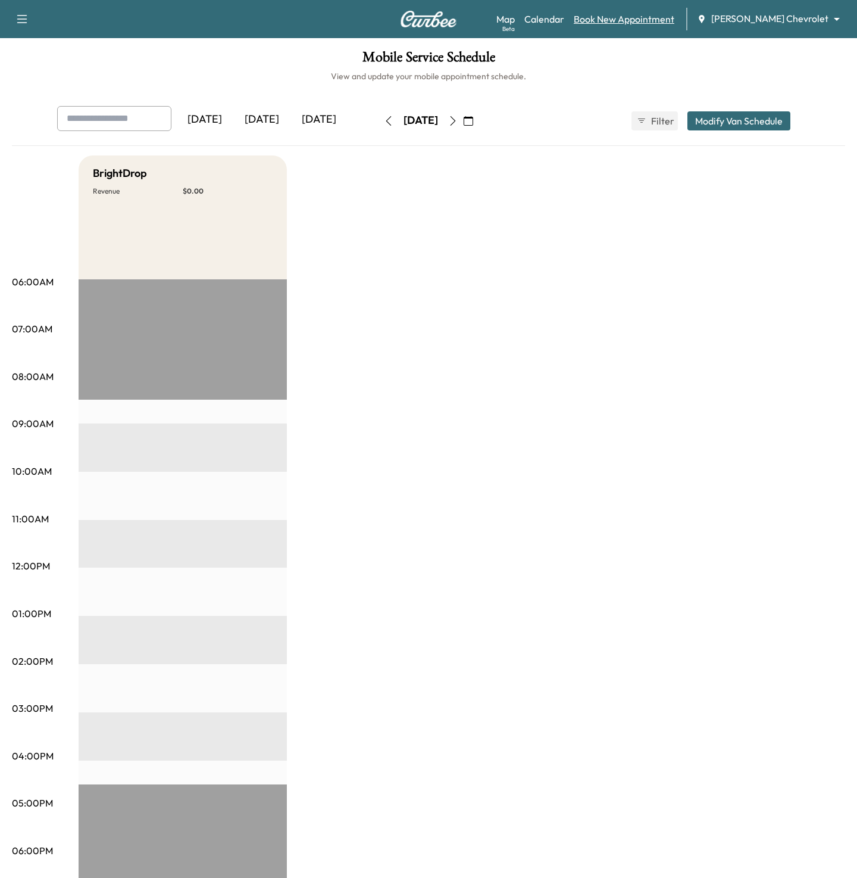
click at [620, 17] on link "Book New Appointment" at bounding box center [624, 19] width 101 height 14
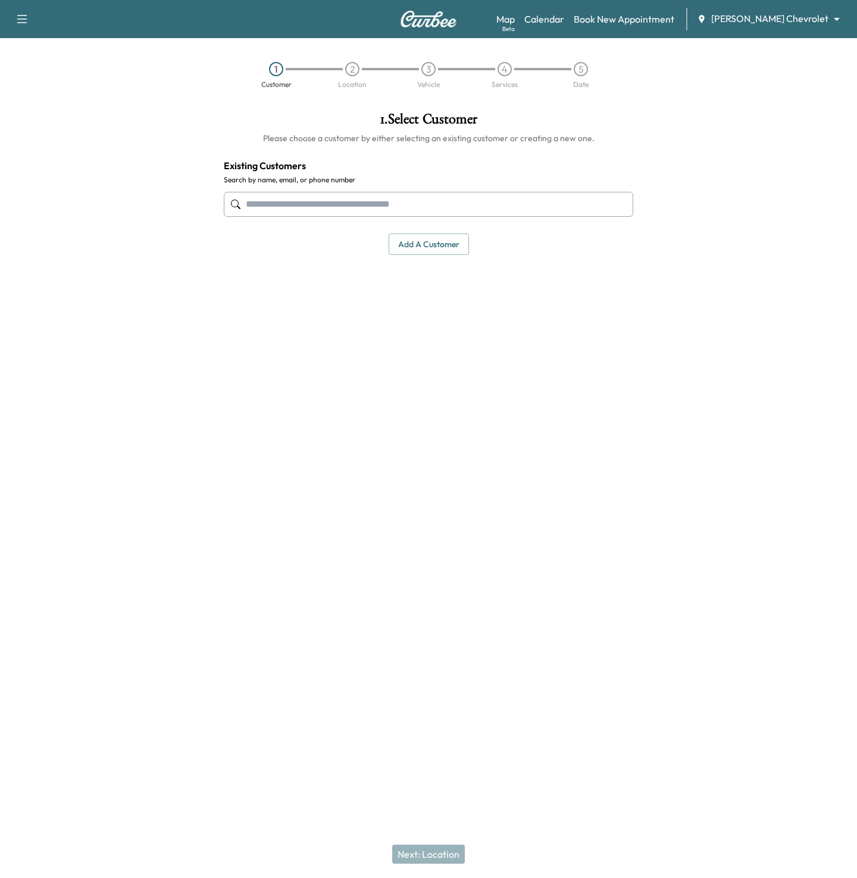
click at [458, 202] on input "text" at bounding box center [429, 204] width 410 height 25
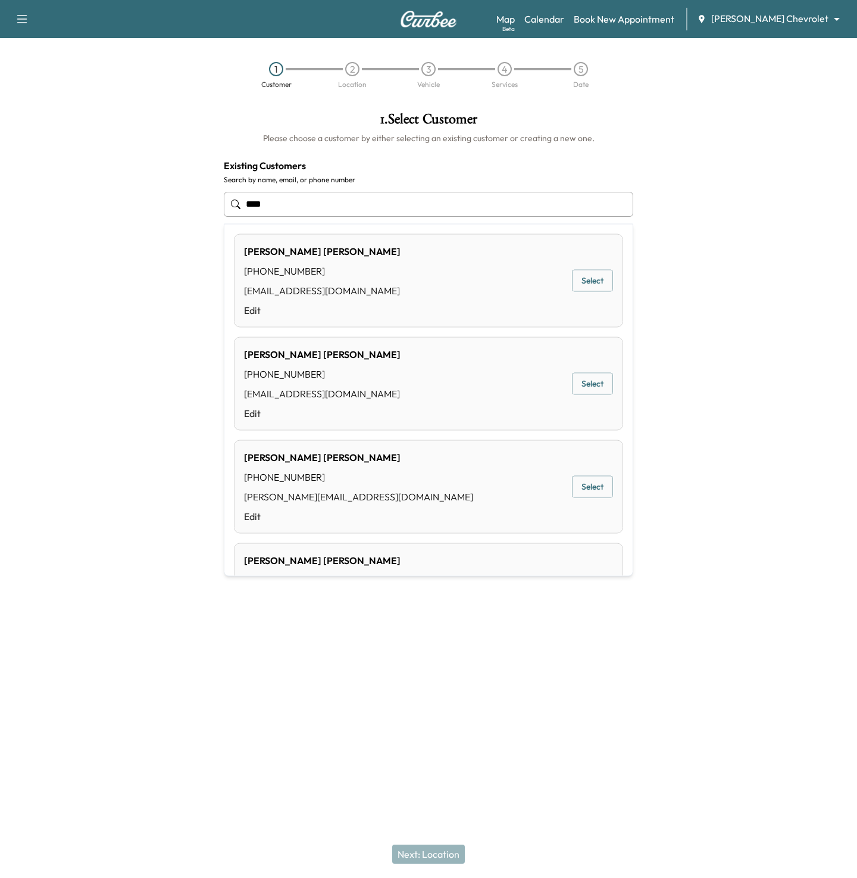
scroll to position [660, 0]
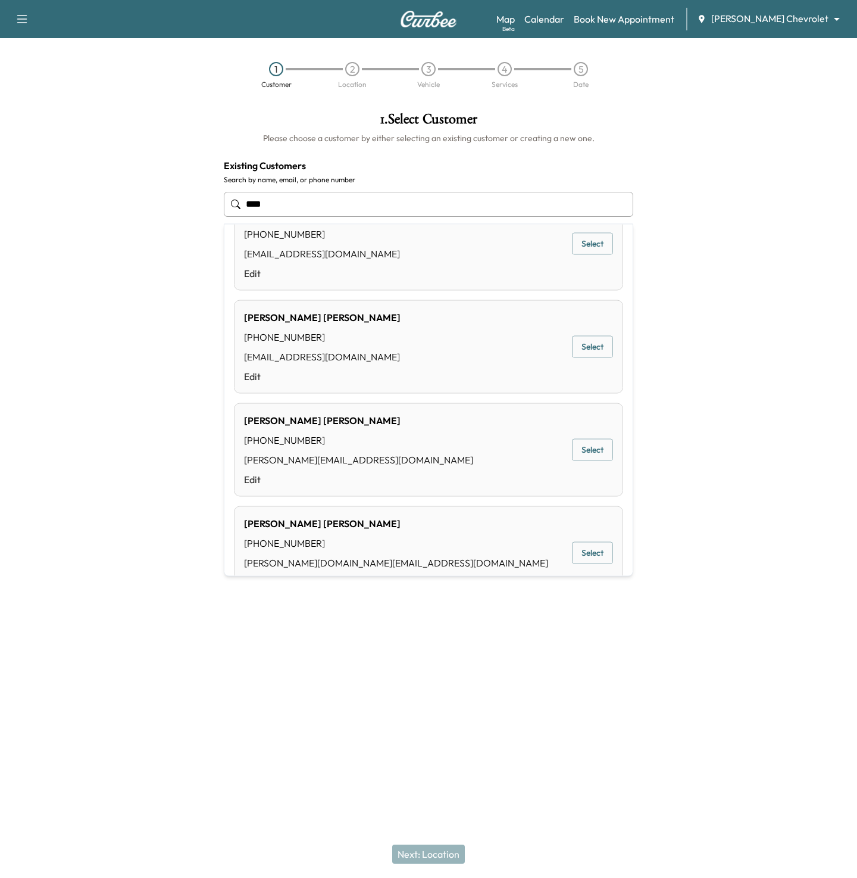
type input "****"
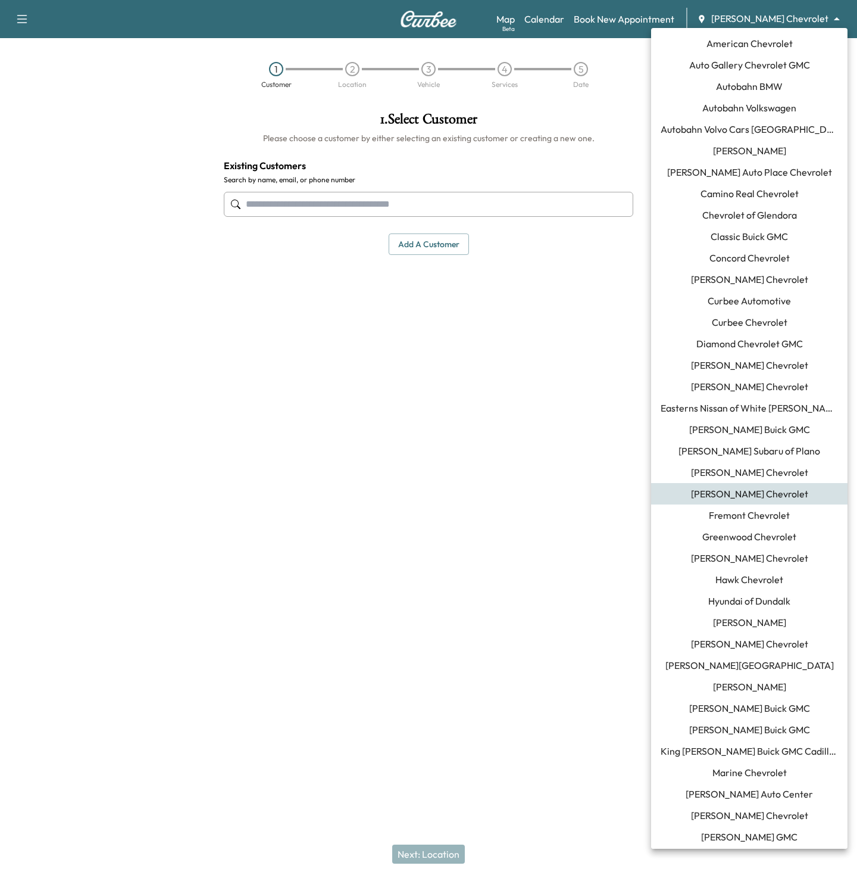
click at [768, 14] on body "Support Log Out Map Beta Calendar Book New Appointment [PERSON_NAME] Chevrolet …" at bounding box center [428, 439] width 857 height 878
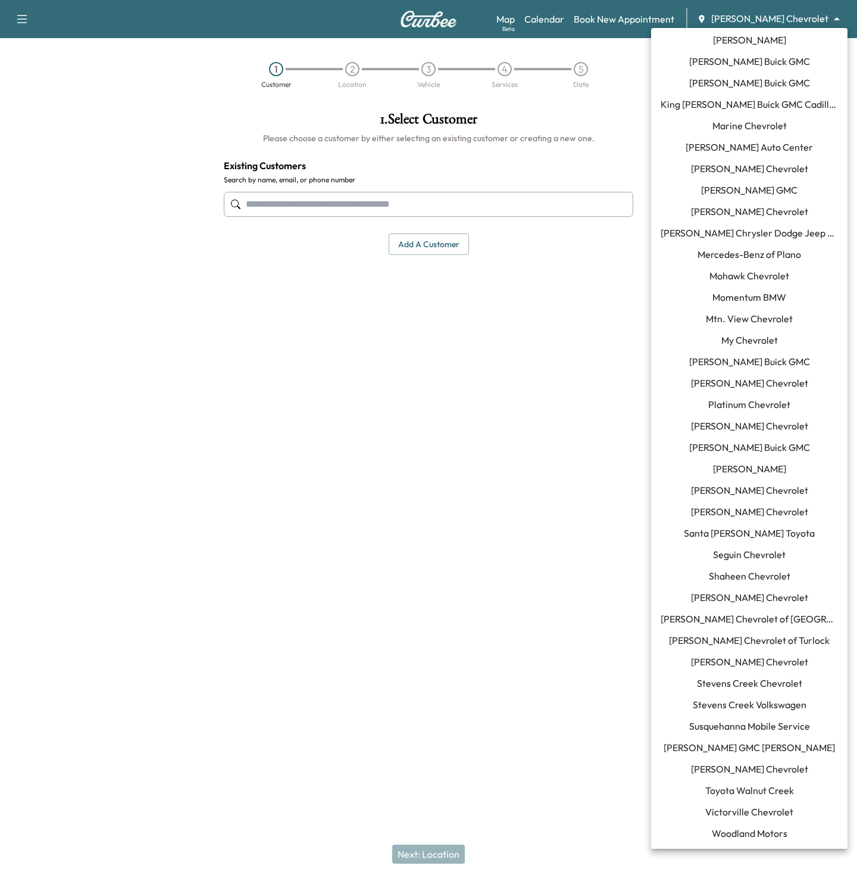
click at [738, 787] on span "Toyota Walnut Creek" at bounding box center [750, 790] width 89 height 14
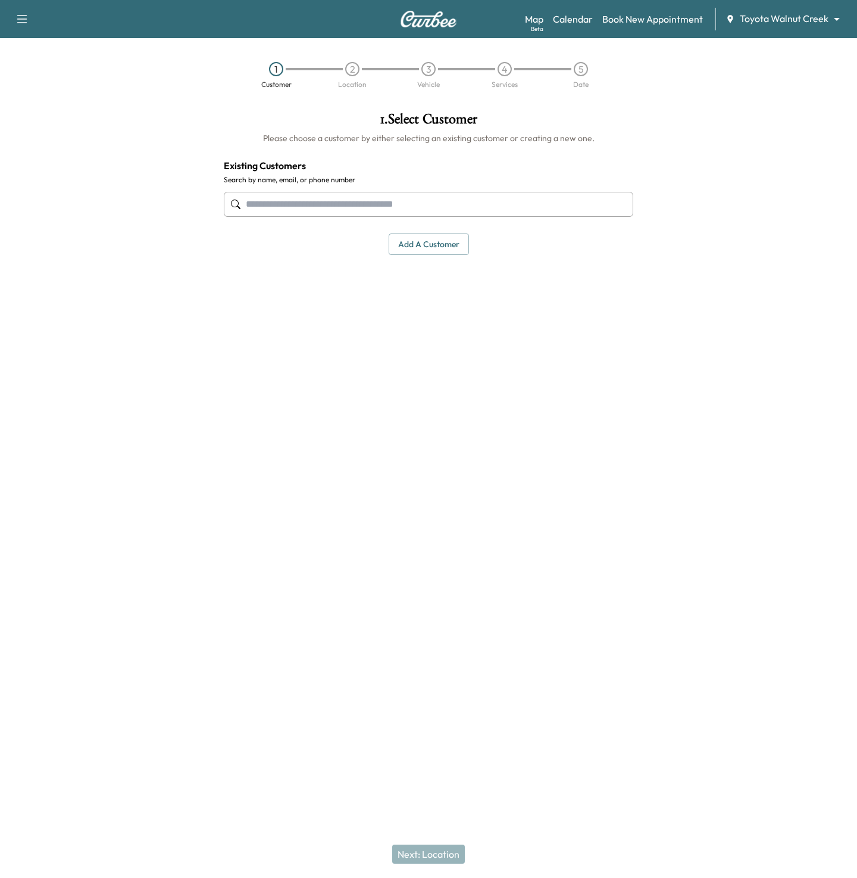
click at [439, 251] on button "Add a customer" at bounding box center [429, 244] width 80 height 22
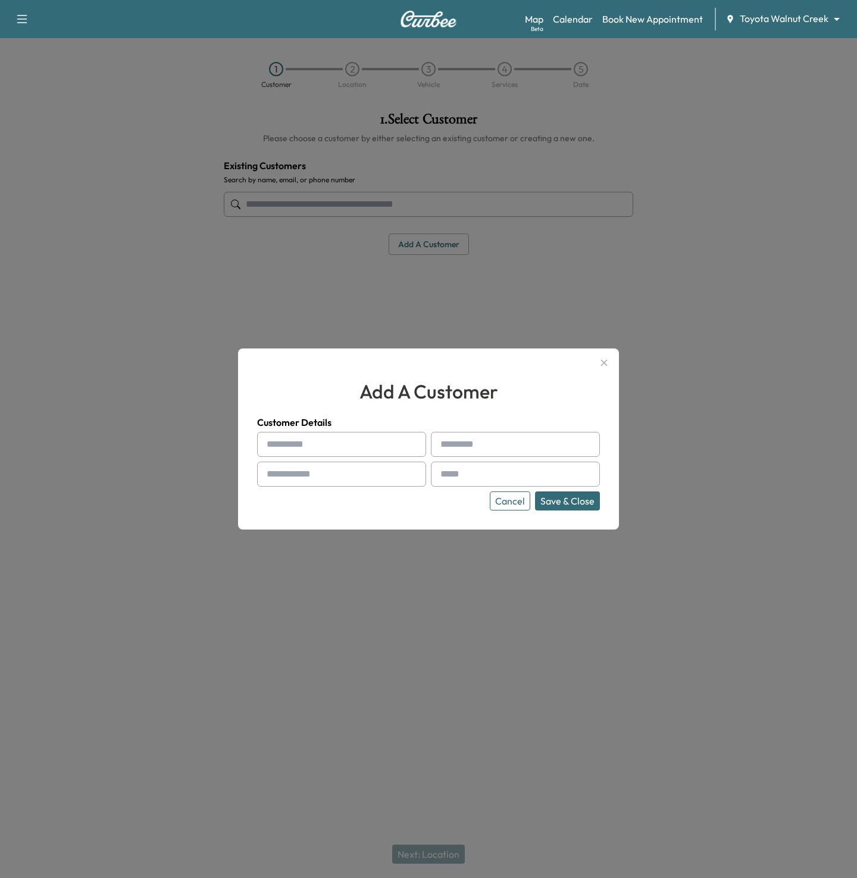
click at [313, 449] on input "text" at bounding box center [341, 444] width 169 height 25
type input "*****"
type input "****"
type input "**********"
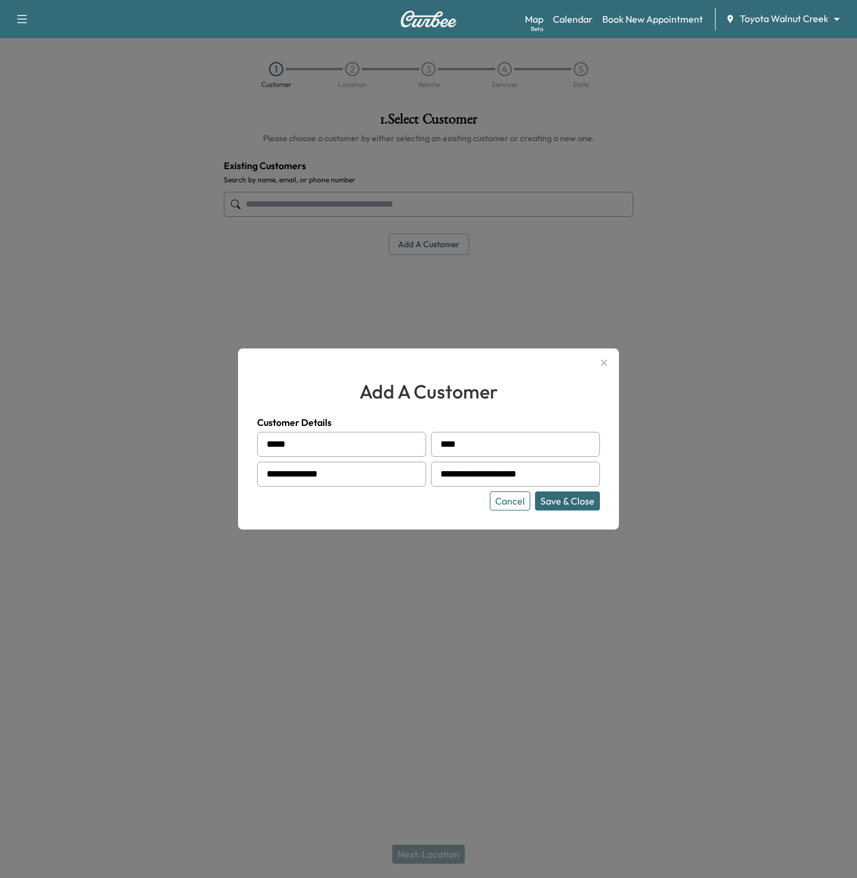
click at [535, 491] on button "Save & Close" at bounding box center [567, 500] width 65 height 19
type input "**********"
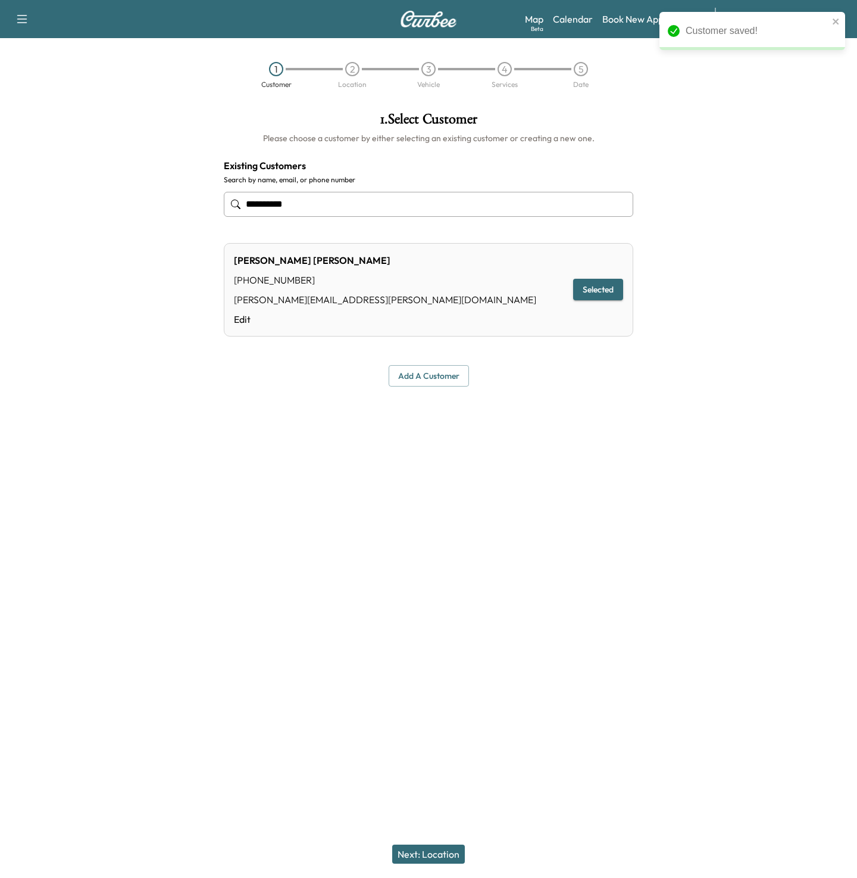
click at [439, 854] on button "Next: Location" at bounding box center [428, 853] width 73 height 19
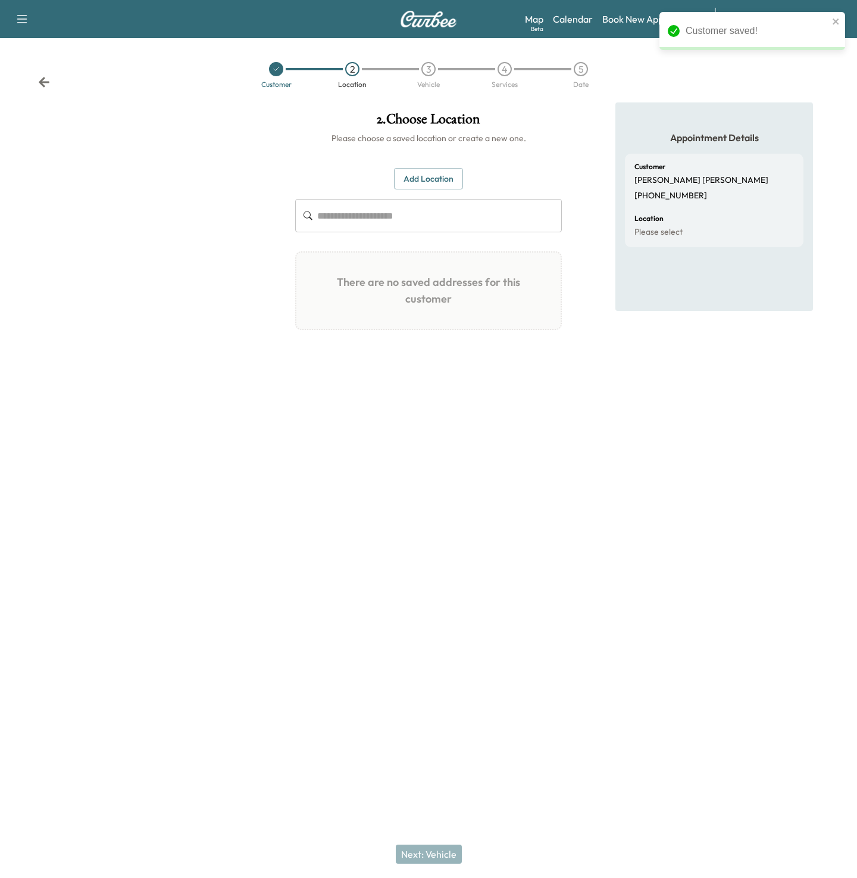
click at [418, 186] on button "Add Location" at bounding box center [428, 179] width 69 height 22
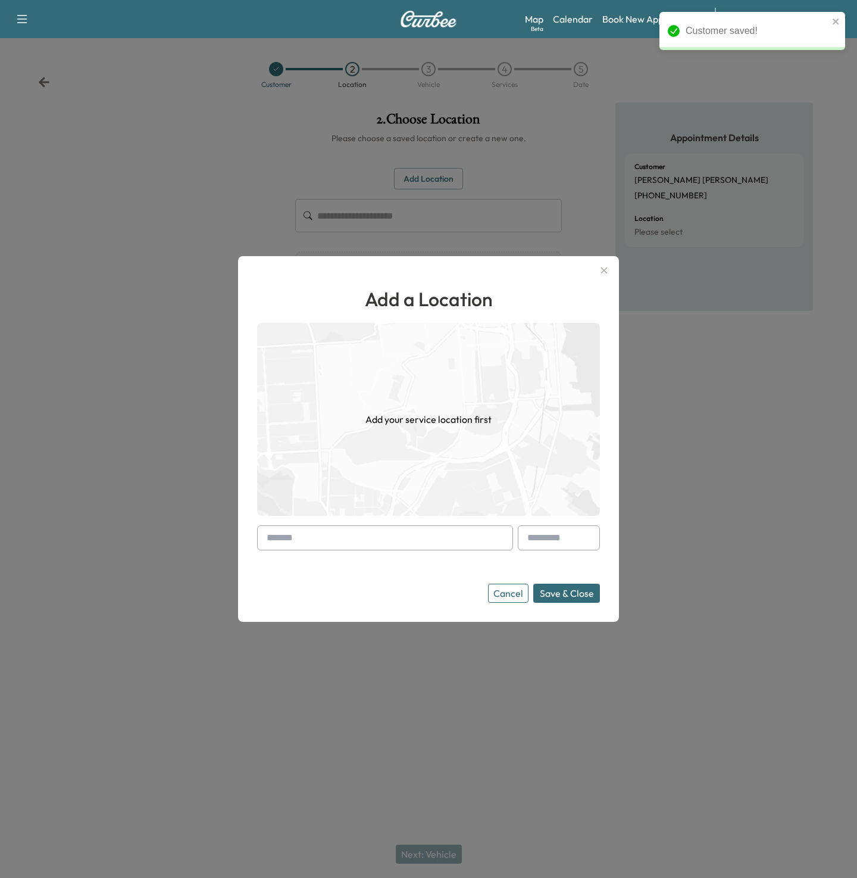
click at [284, 532] on input "text" at bounding box center [385, 537] width 256 height 25
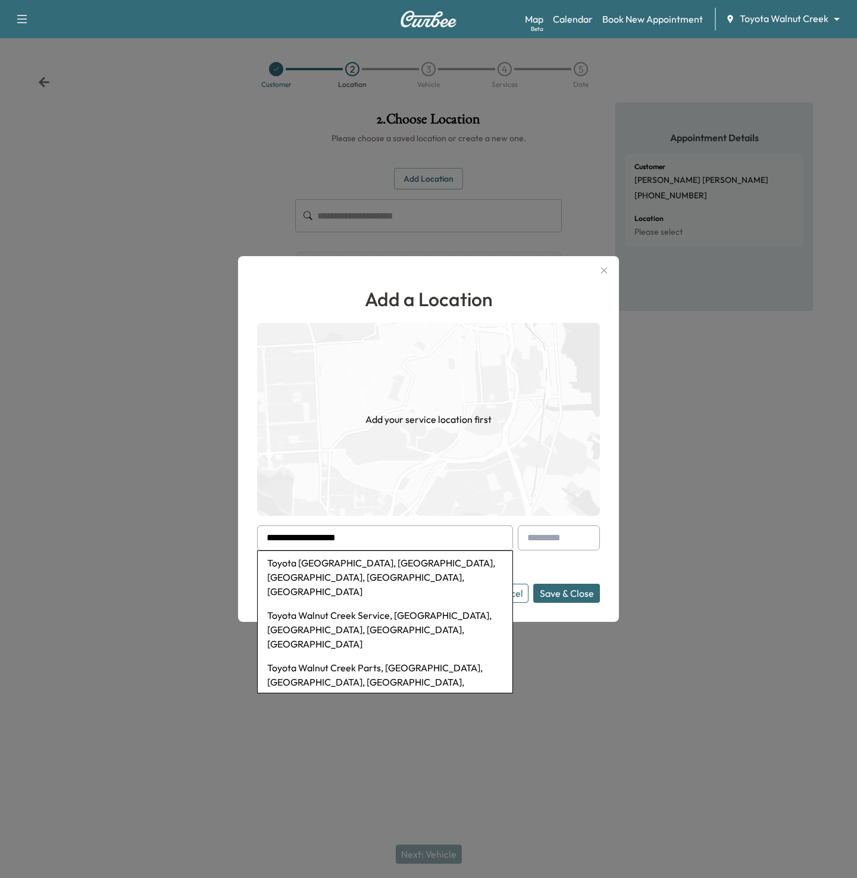
click at [304, 533] on input "**********" at bounding box center [385, 537] width 256 height 25
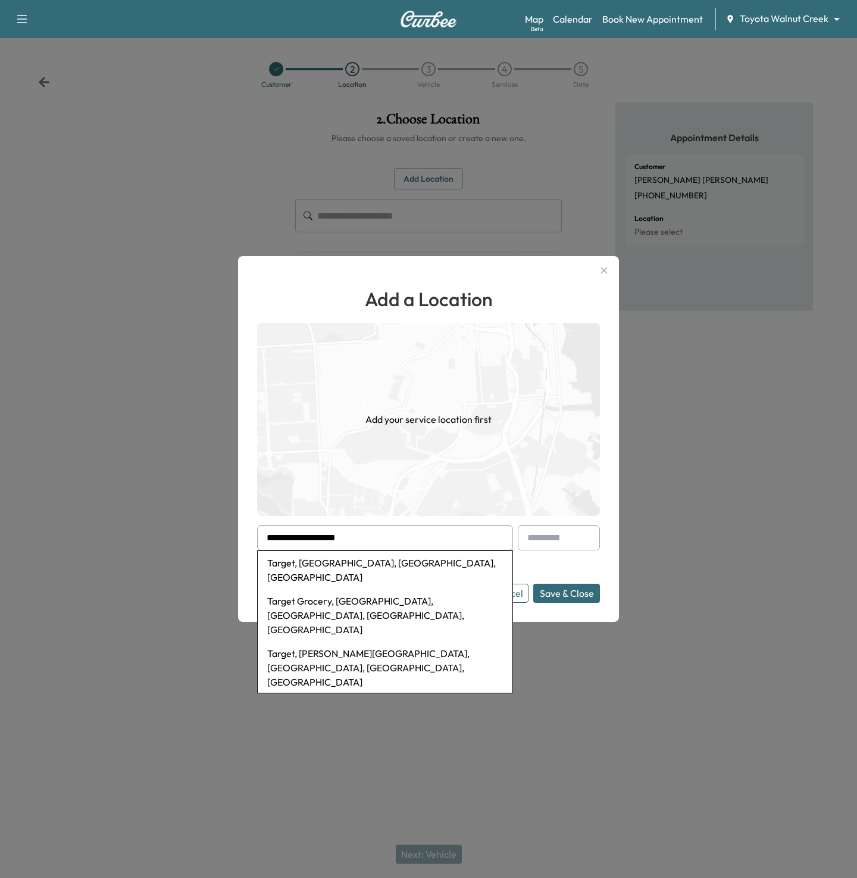
click at [336, 565] on li "Target, [GEOGRAPHIC_DATA], [GEOGRAPHIC_DATA], [GEOGRAPHIC_DATA]" at bounding box center [385, 570] width 255 height 38
type input "**********"
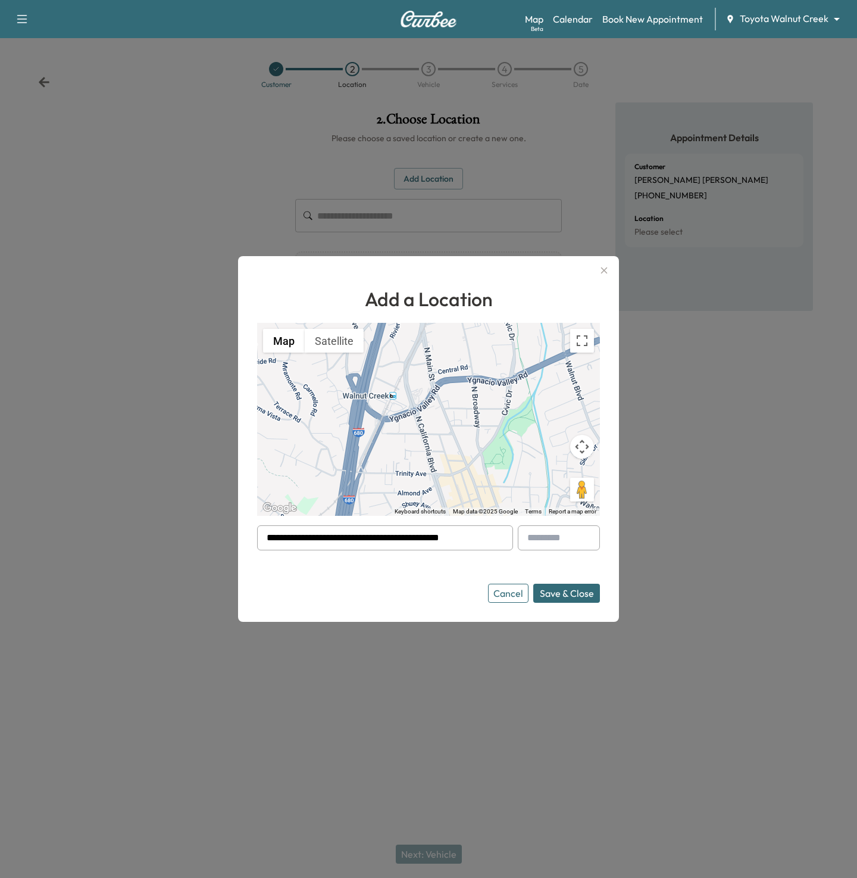
click at [538, 592] on button "Save & Close" at bounding box center [567, 593] width 67 height 19
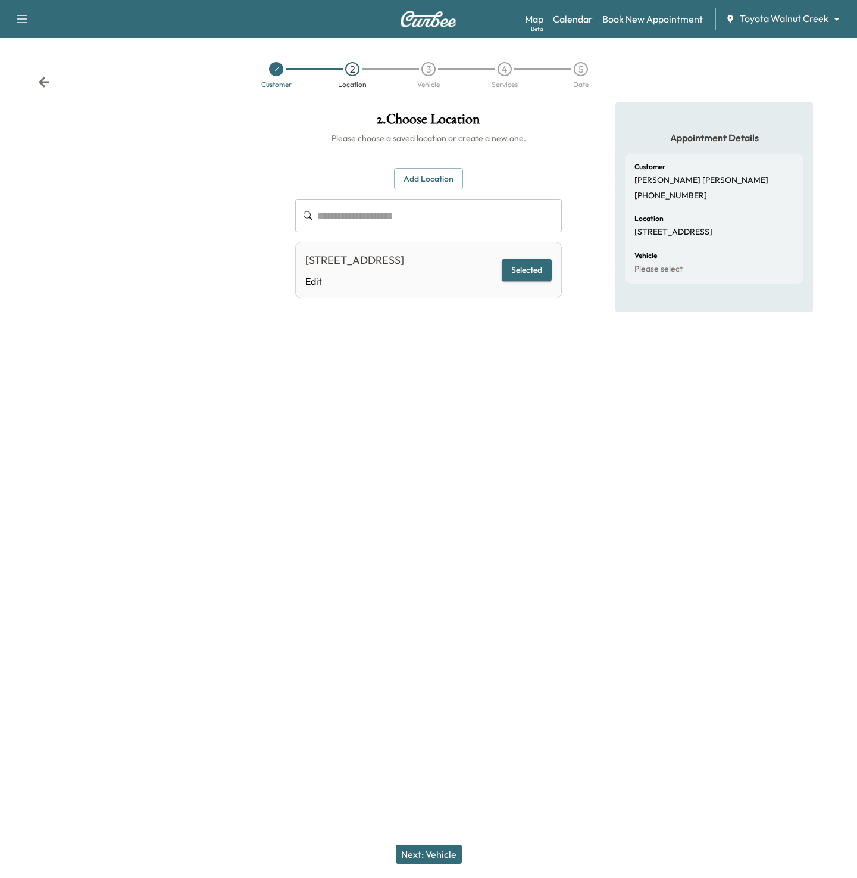
click at [436, 862] on button "Next: Vehicle" at bounding box center [429, 853] width 66 height 19
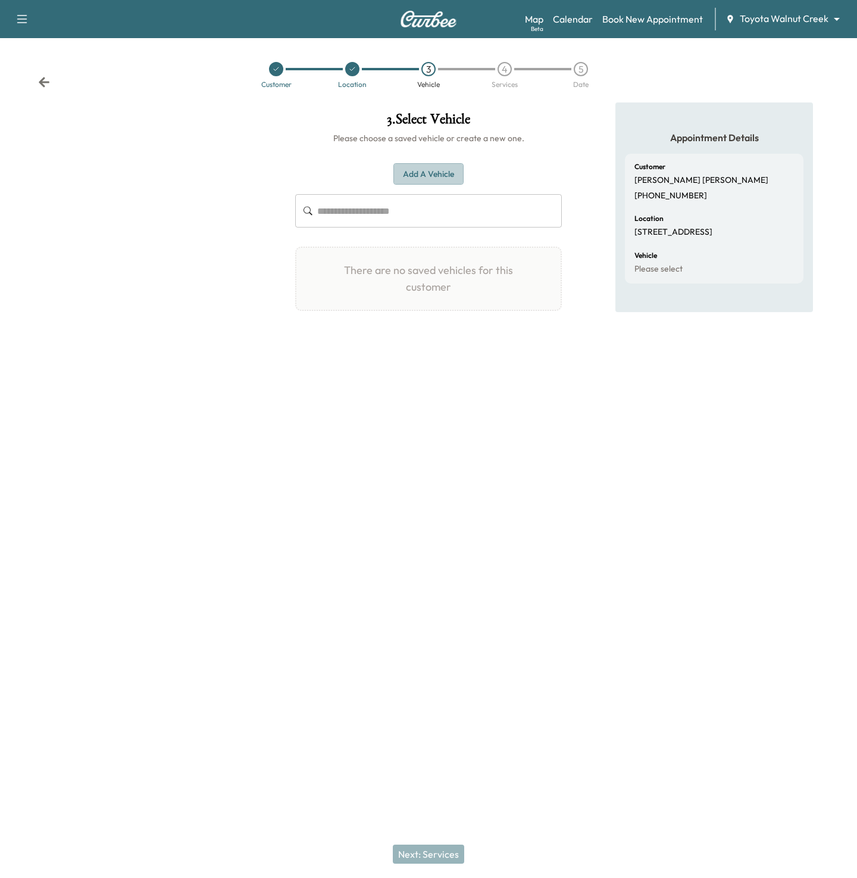
click at [432, 172] on button "Add a Vehicle" at bounding box center [429, 174] width 70 height 22
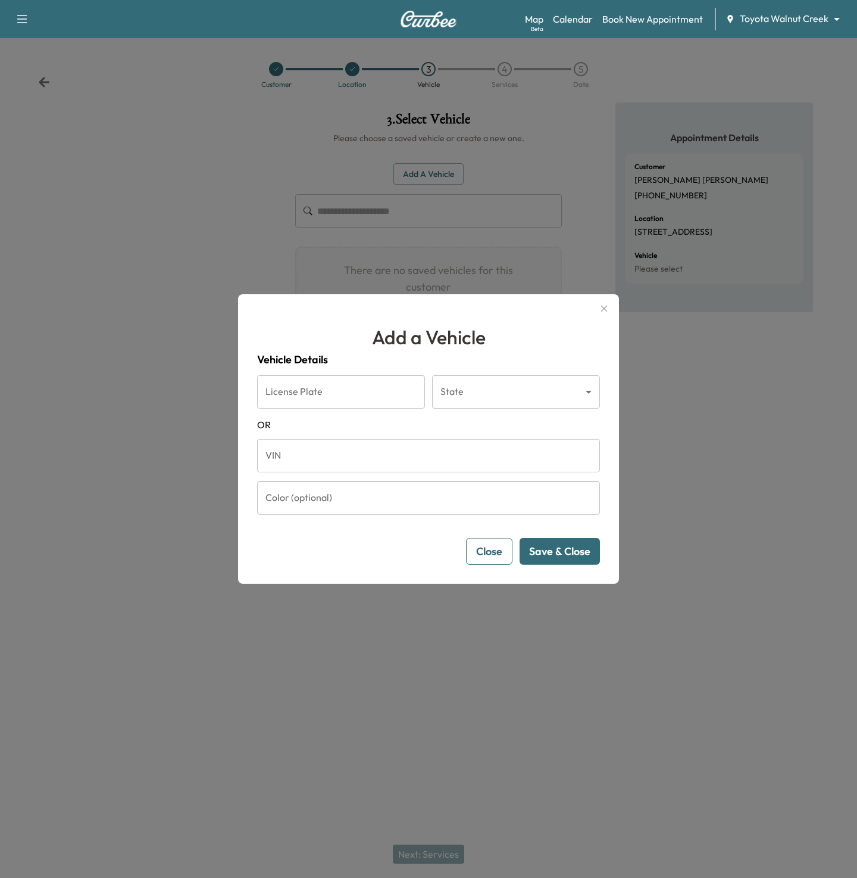
click at [364, 463] on input "VIN" at bounding box center [428, 455] width 343 height 33
paste input "**********"
type input "**********"
click at [568, 546] on button "Save & Close" at bounding box center [560, 551] width 80 height 27
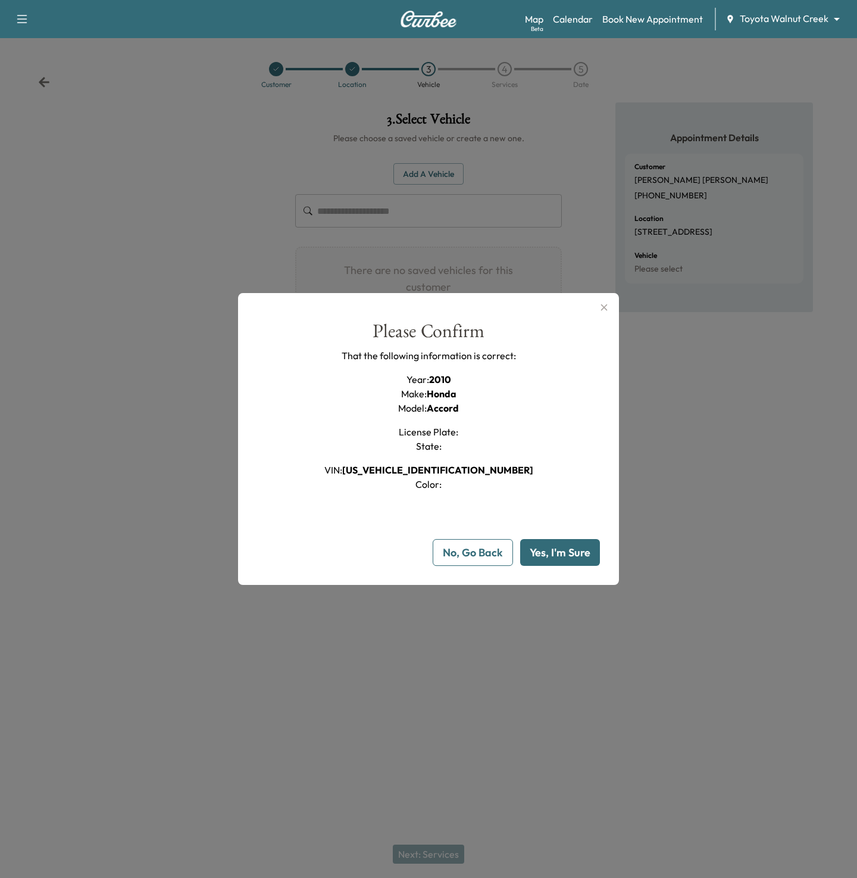
click at [568, 546] on button "Yes, I'm Sure" at bounding box center [560, 552] width 80 height 27
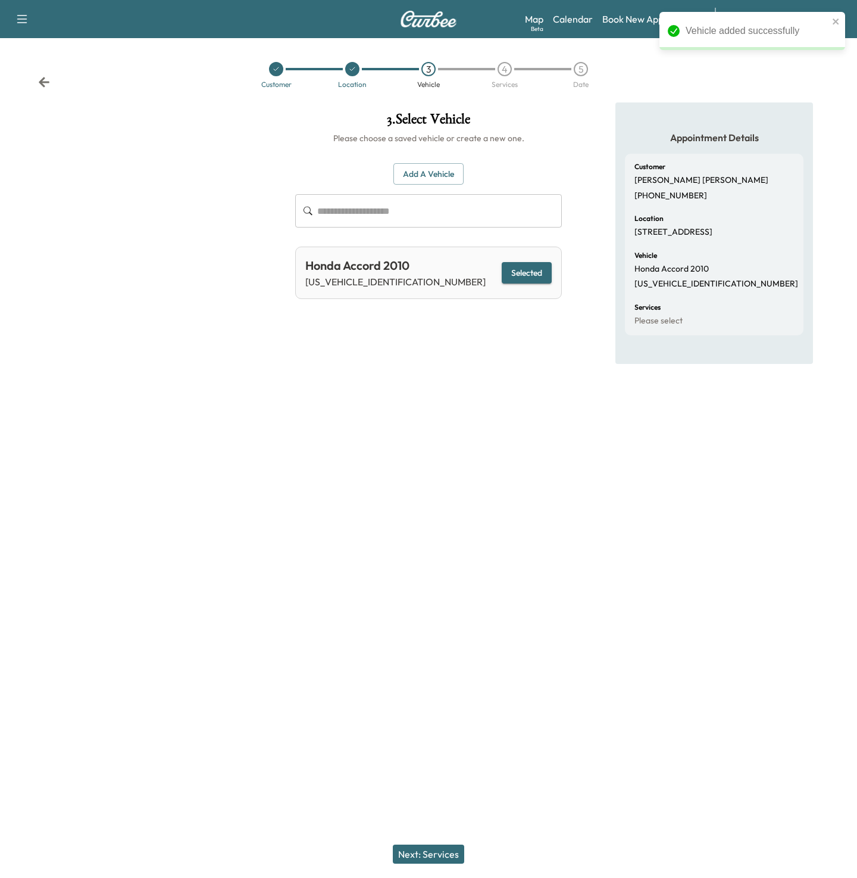
click at [413, 859] on button "Next: Services" at bounding box center [428, 853] width 71 height 19
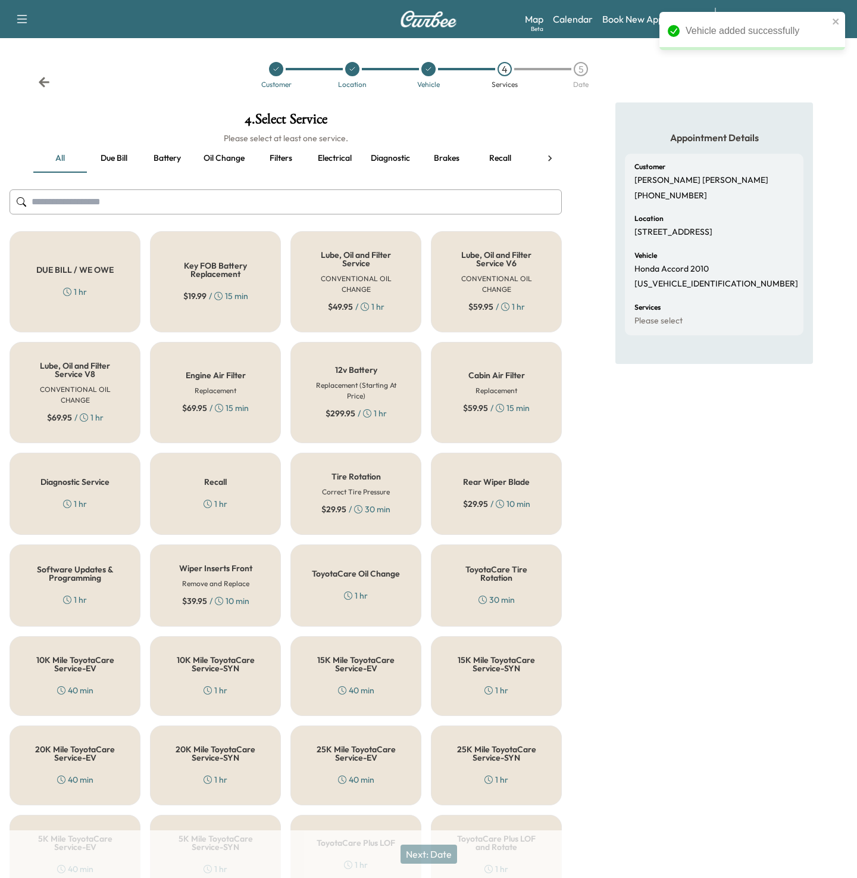
click at [346, 269] on div "Lube, Oil and Filter Service CONVENTIONAL OIL CHANGE $ 49.95 / 1 hr" at bounding box center [356, 281] width 131 height 101
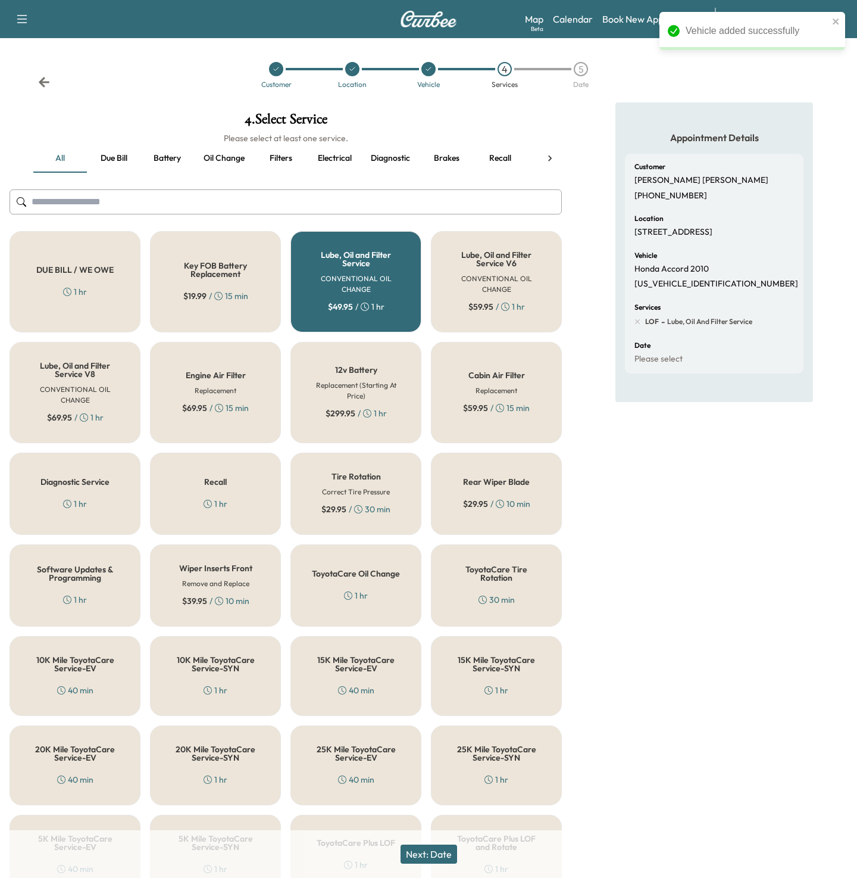
click at [422, 858] on button "Next: Date" at bounding box center [429, 853] width 57 height 19
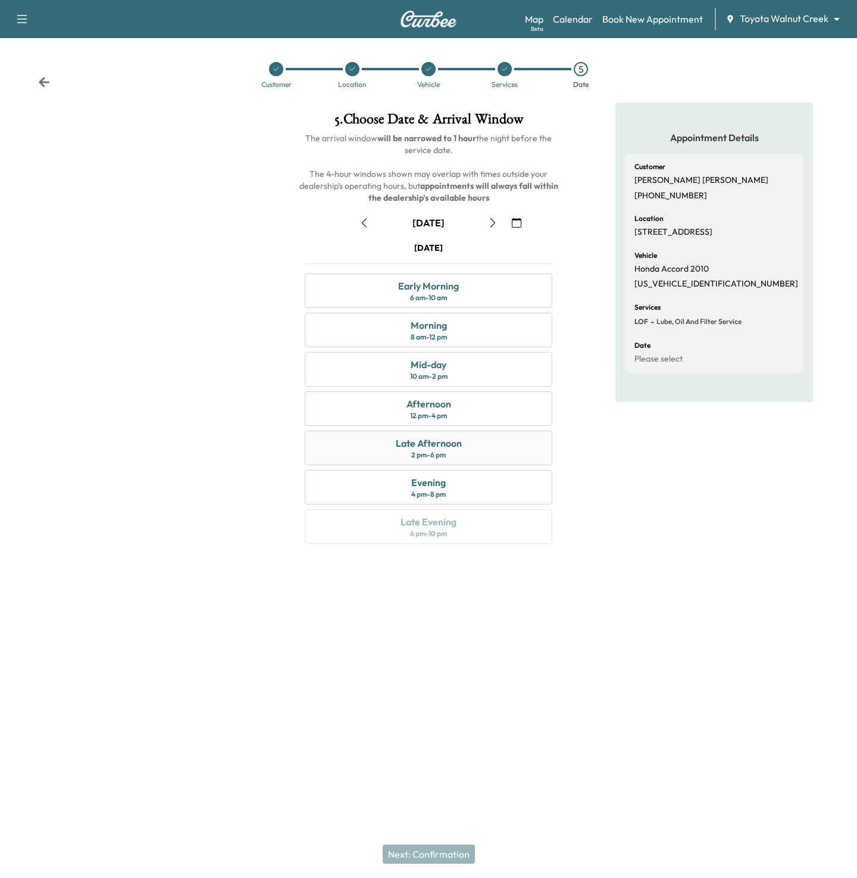
click at [437, 453] on div "2 pm - 6 pm" at bounding box center [428, 455] width 35 height 10
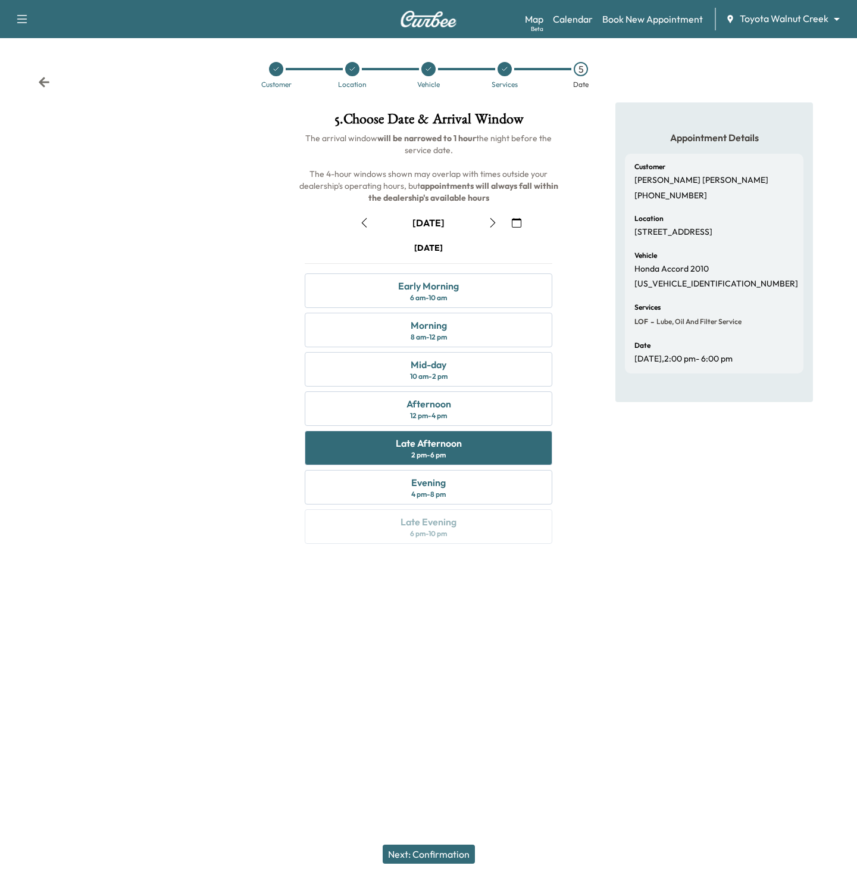
click at [416, 856] on button "Next: Confirmation" at bounding box center [429, 853] width 92 height 19
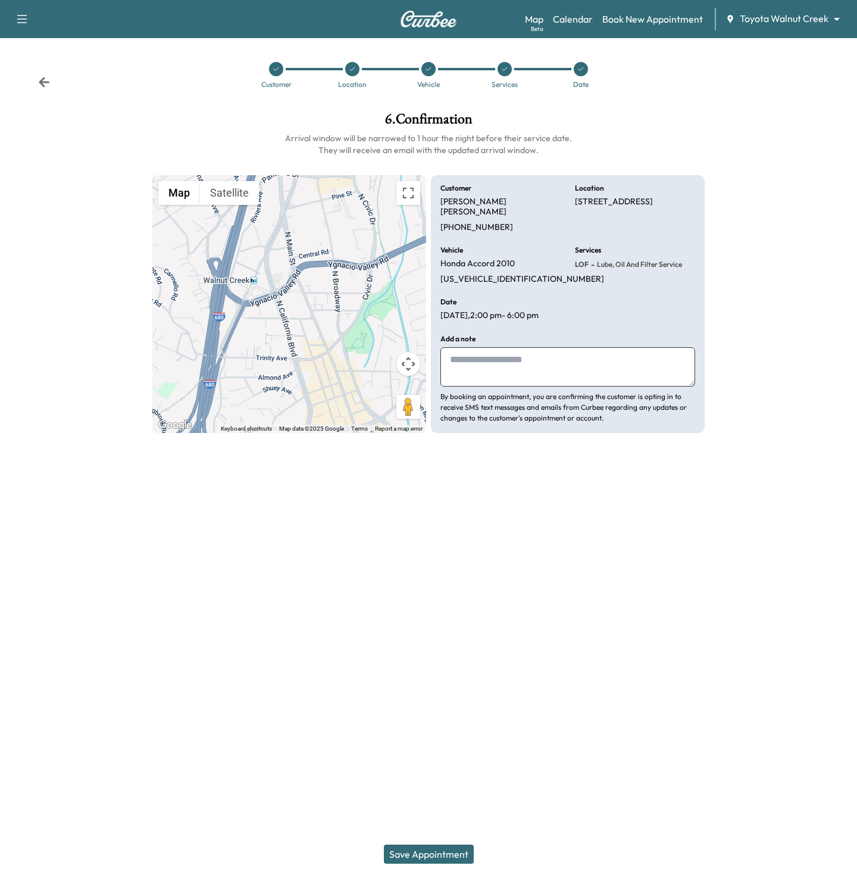
click at [416, 856] on button "Save Appointment" at bounding box center [429, 853] width 90 height 19
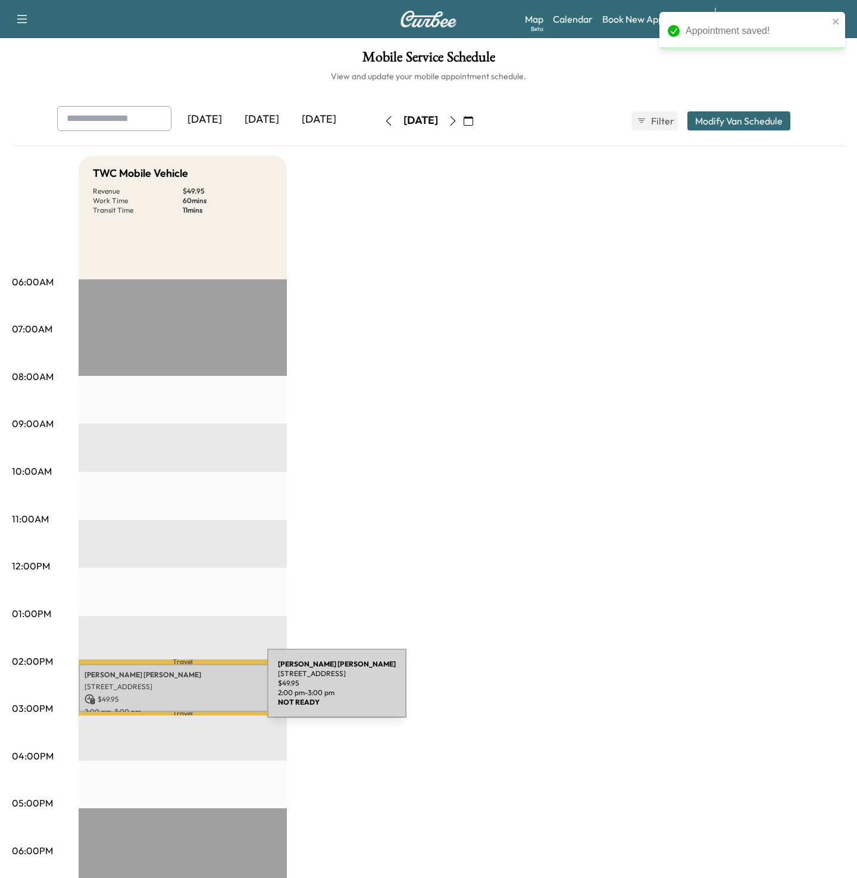
click at [178, 690] on p "[STREET_ADDRESS]" at bounding box center [183, 687] width 197 height 10
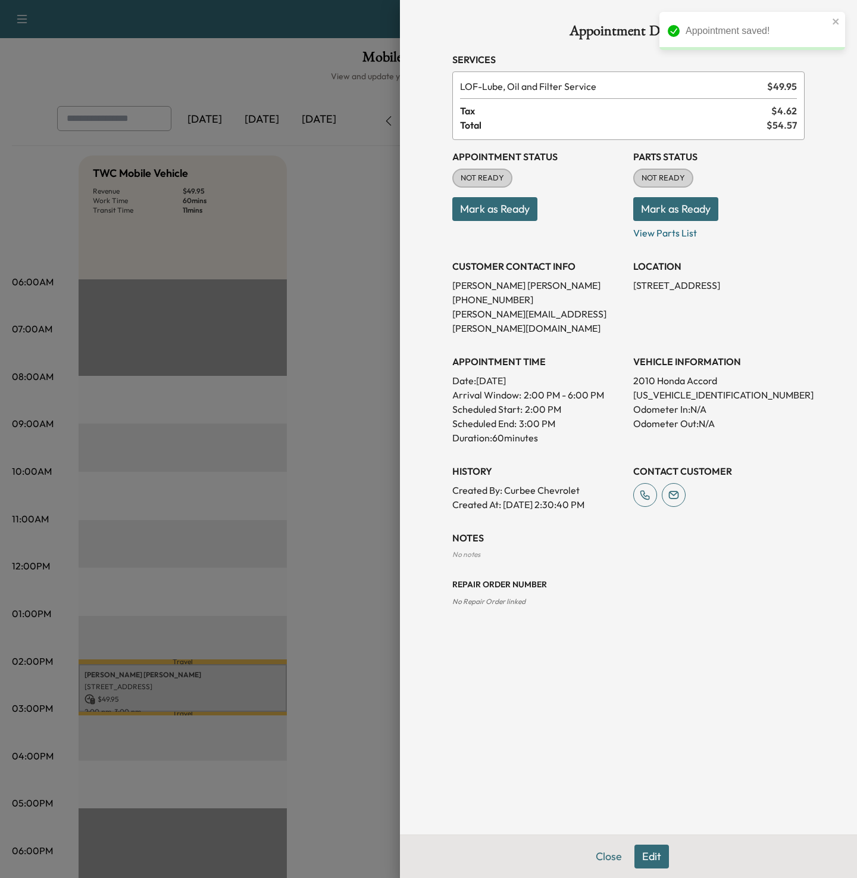
click at [656, 859] on button "Edit" at bounding box center [652, 856] width 35 height 24
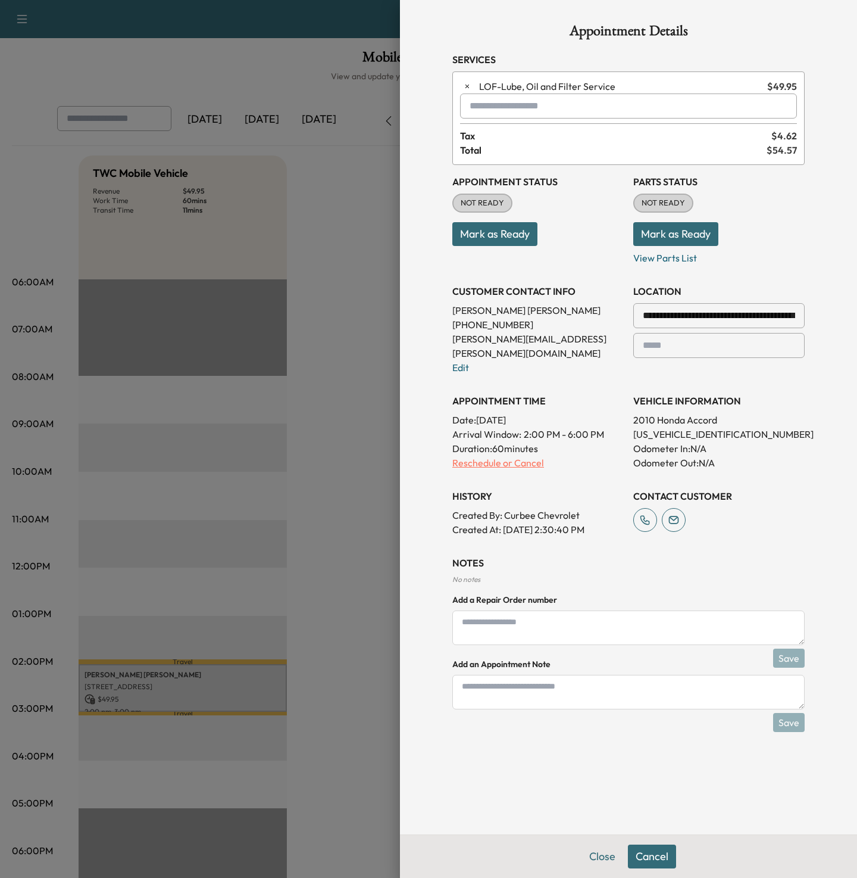
click at [512, 456] on p "Reschedule or Cancel" at bounding box center [538, 463] width 171 height 14
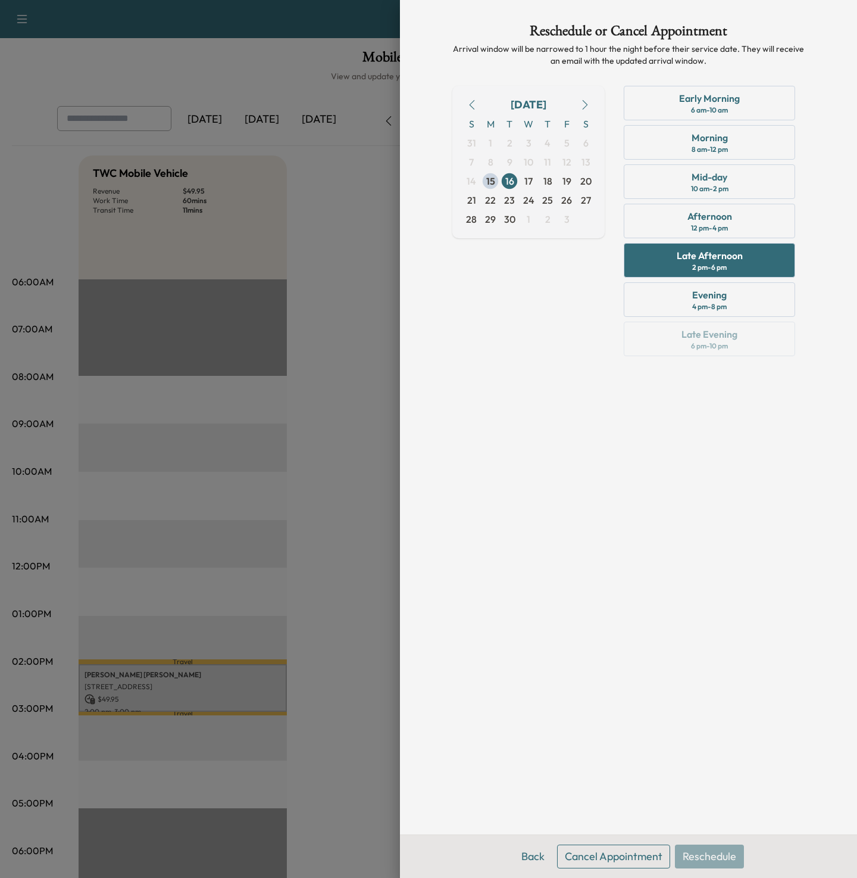
click at [615, 857] on button "Cancel Appointment" at bounding box center [613, 856] width 113 height 24
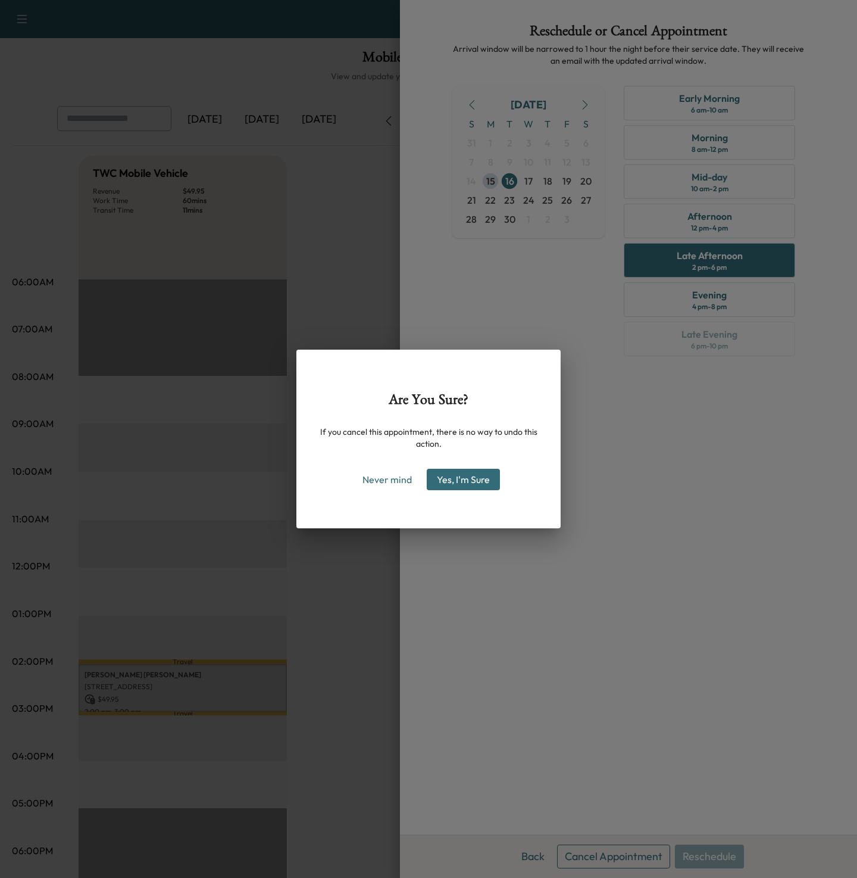
click at [470, 472] on button "Yes, I'm Sure" at bounding box center [463, 479] width 73 height 21
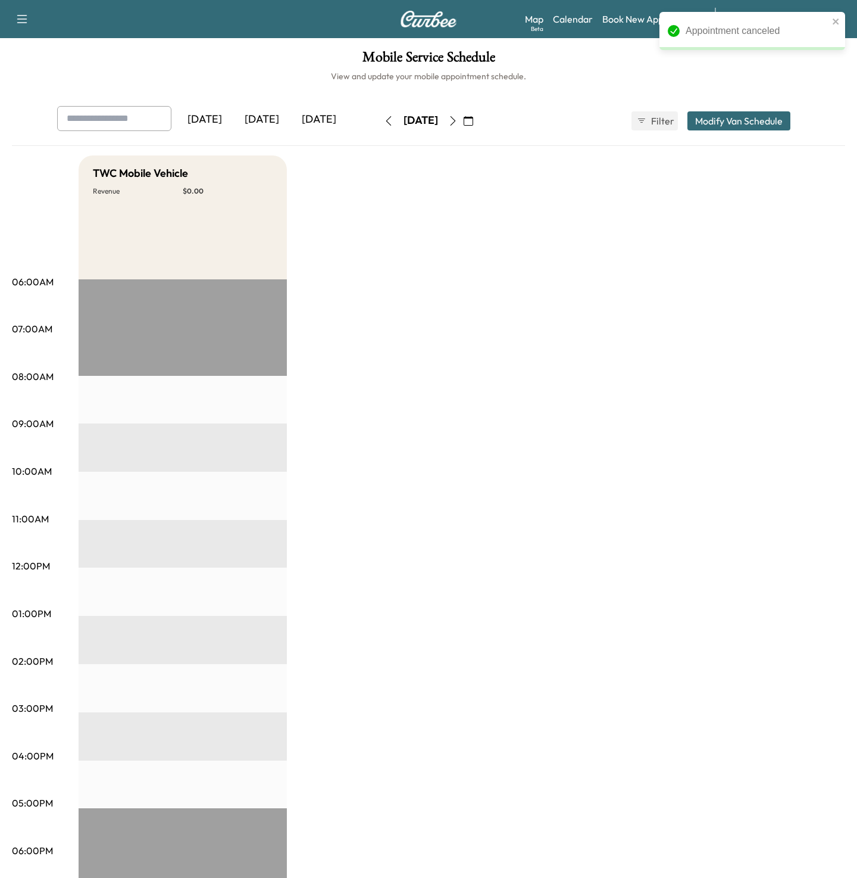
click at [476, 332] on div "TWC Mobile Vehicle Revenue $ 0.00 EST Start" at bounding box center [462, 601] width 767 height 893
click at [451, 355] on div "TWC Mobile Vehicle Revenue $ 0.00 EST Start" at bounding box center [462, 601] width 767 height 893
